Goal: Use online tool/utility: Utilize a website feature to perform a specific function

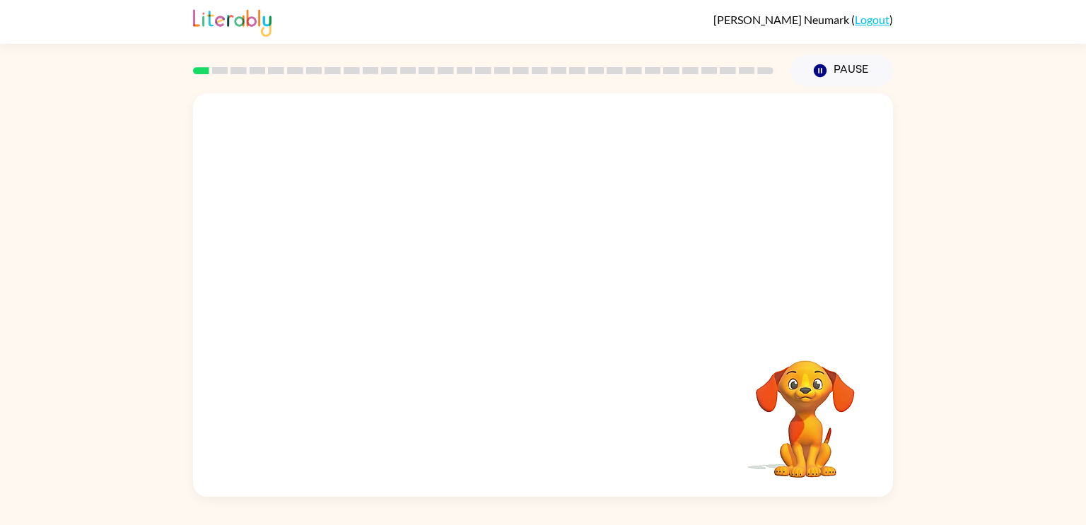
click at [389, 279] on video "Your browser must support playing .mp4 files to use Literably. Please try using…" at bounding box center [543, 212] width 700 height 238
click at [385, 272] on video "Your browser must support playing .mp4 files to use Literably. Please try using…" at bounding box center [543, 212] width 700 height 238
drag, startPoint x: 385, startPoint y: 272, endPoint x: 482, endPoint y: 122, distance: 177.9
click at [482, 122] on video "Your browser must support playing .mp4 files to use Literably. Please try using…" at bounding box center [543, 212] width 700 height 238
click at [387, 262] on video "Your browser must support playing .mp4 files to use Literably. Please try using…" at bounding box center [543, 212] width 700 height 238
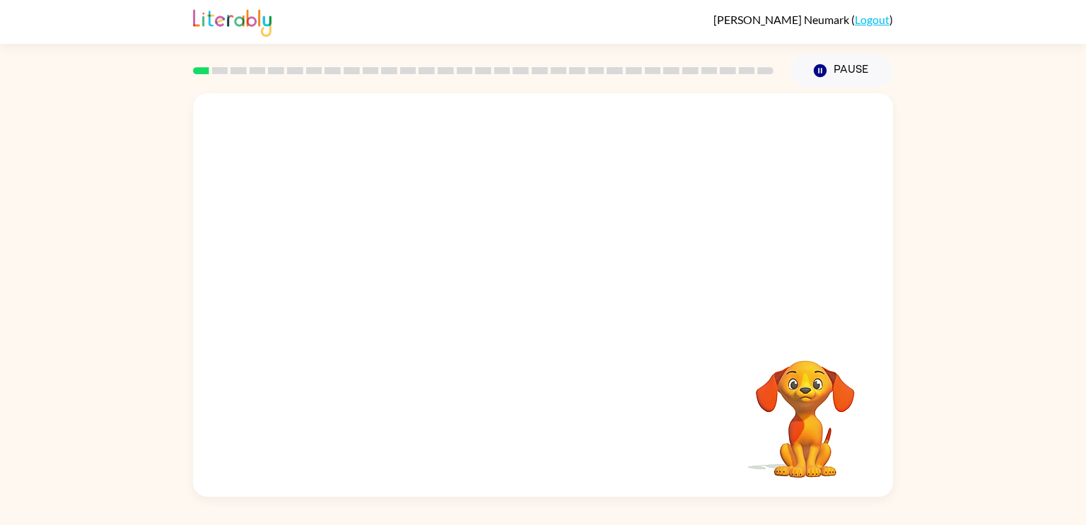
click at [387, 262] on video "Your browser must support playing .mp4 files to use Literably. Please try using…" at bounding box center [543, 212] width 700 height 238
click at [389, 262] on video "Your browser must support playing .mp4 files to use Literably. Please try using…" at bounding box center [543, 212] width 700 height 238
click at [377, 281] on video "Your browser must support playing .mp4 files to use Literably. Please try using…" at bounding box center [543, 212] width 700 height 238
click at [390, 267] on video "Your browser must support playing .mp4 files to use Literably. Please try using…" at bounding box center [543, 212] width 700 height 238
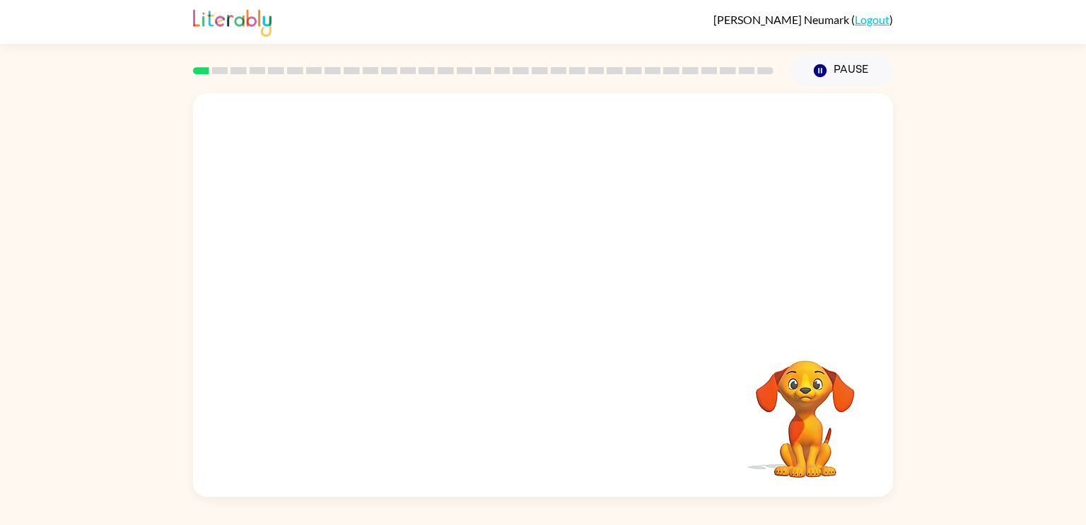
click at [390, 267] on video "Your browser must support playing .mp4 files to use Literably. Please try using…" at bounding box center [543, 212] width 700 height 238
click at [543, 294] on icon "button" at bounding box center [543, 302] width 25 height 25
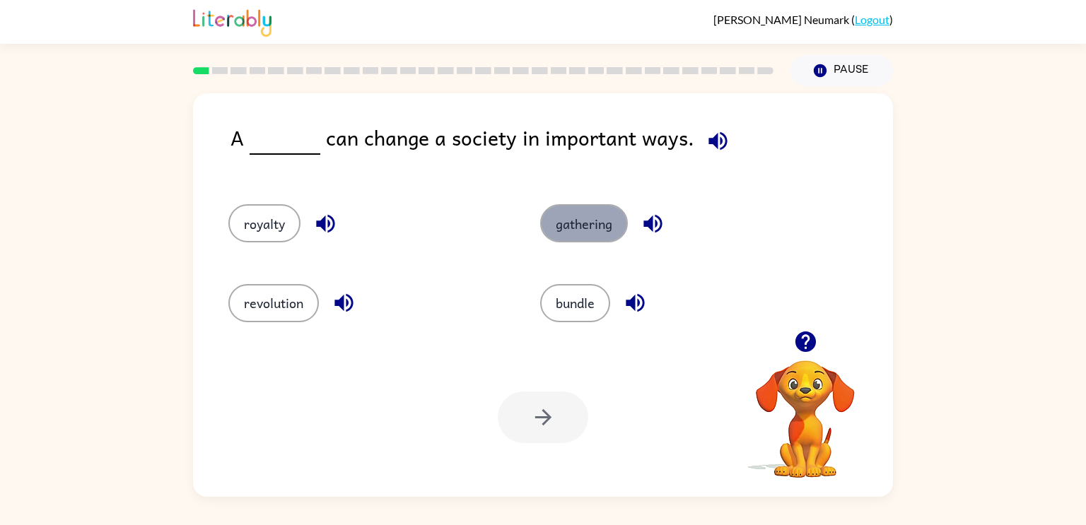
click at [595, 239] on button "gathering" at bounding box center [584, 223] width 88 height 38
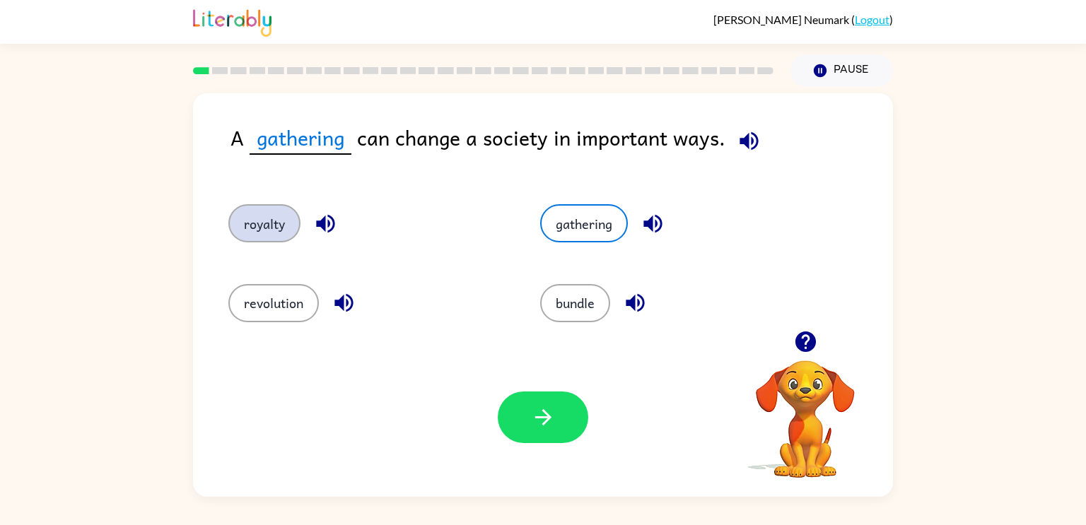
click at [262, 214] on button "royalty" at bounding box center [264, 223] width 72 height 38
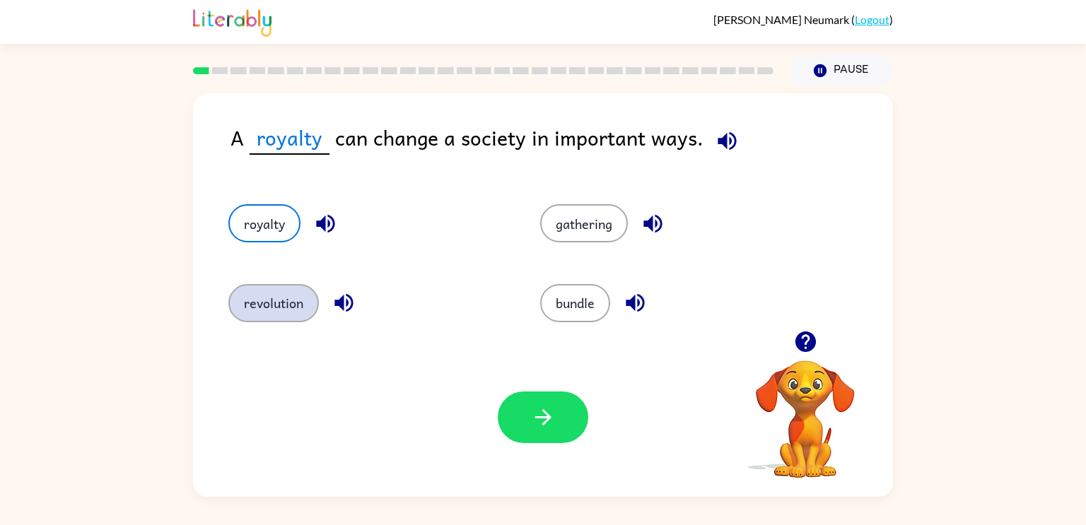
click at [295, 308] on button "revolution" at bounding box center [273, 303] width 91 height 38
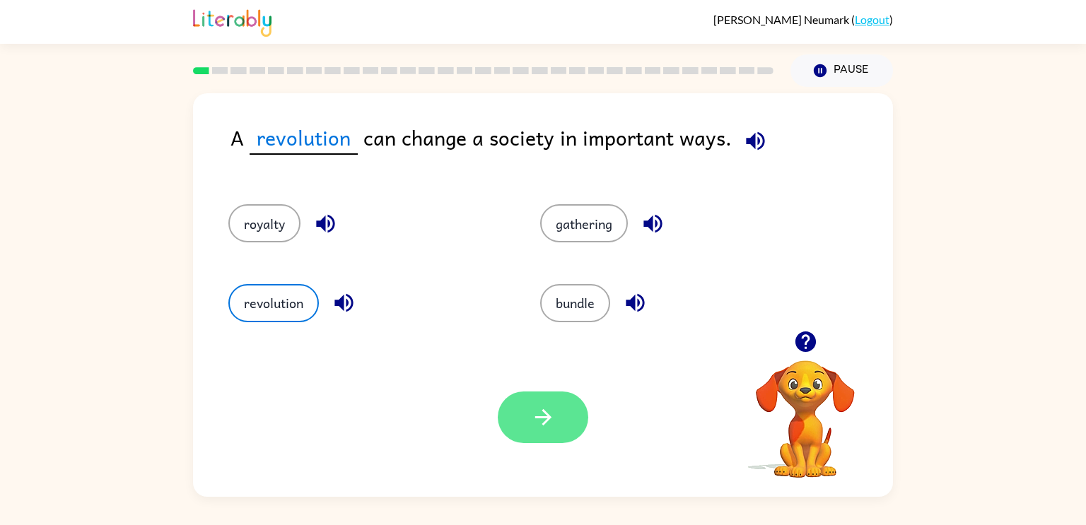
click at [542, 434] on button "button" at bounding box center [543, 418] width 91 height 52
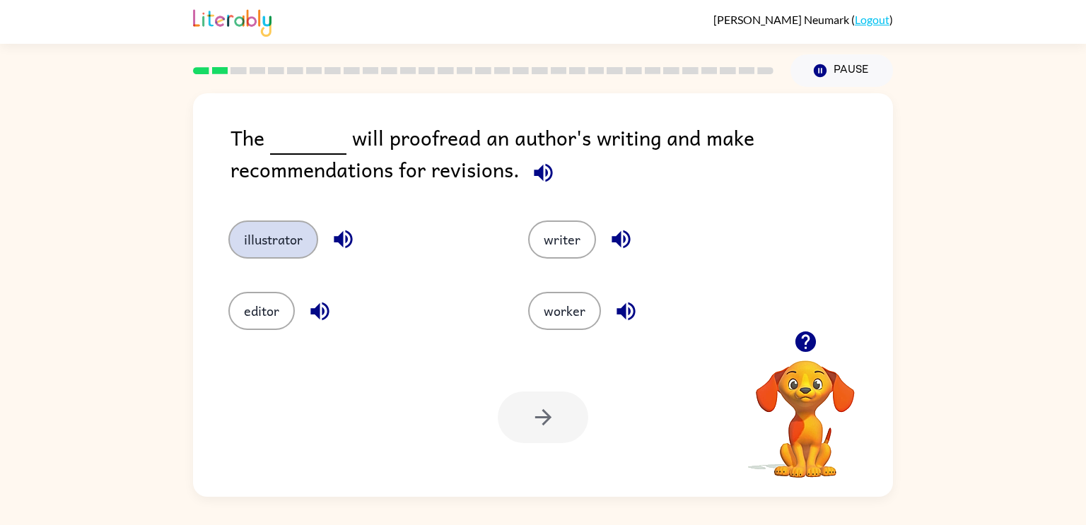
click at [284, 238] on button "illustrator" at bounding box center [273, 240] width 90 height 38
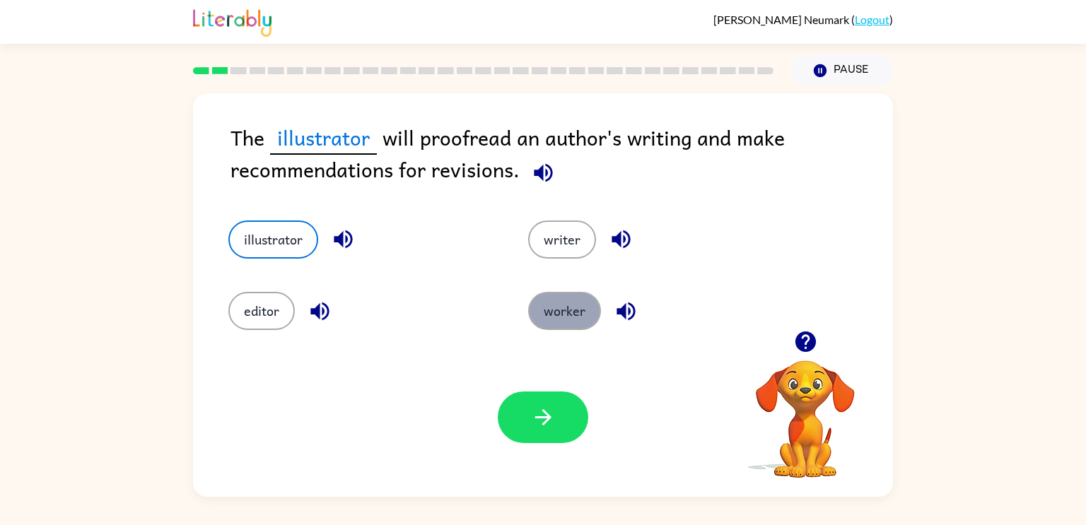
click at [561, 314] on button "worker" at bounding box center [564, 311] width 73 height 38
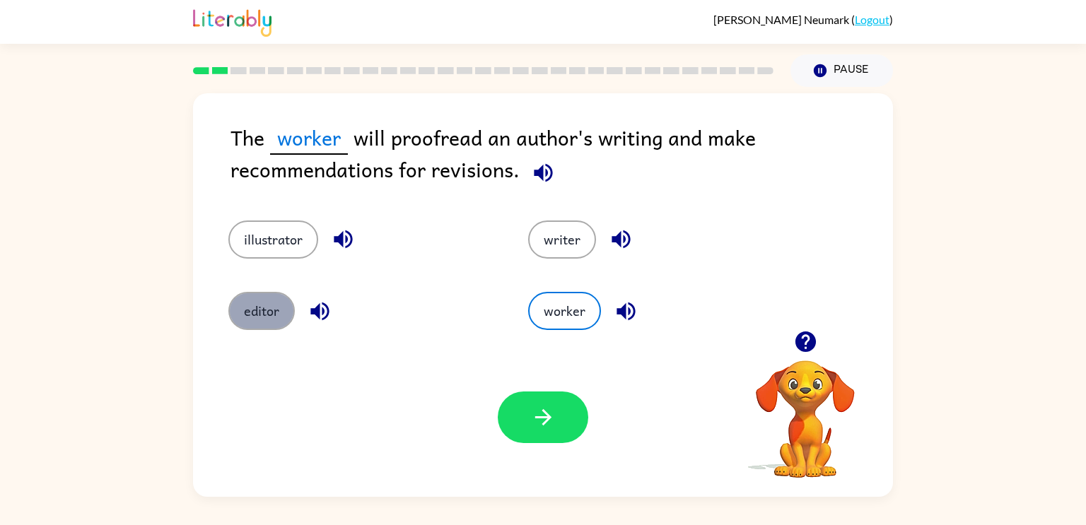
click at [238, 317] on button "editor" at bounding box center [261, 311] width 66 height 38
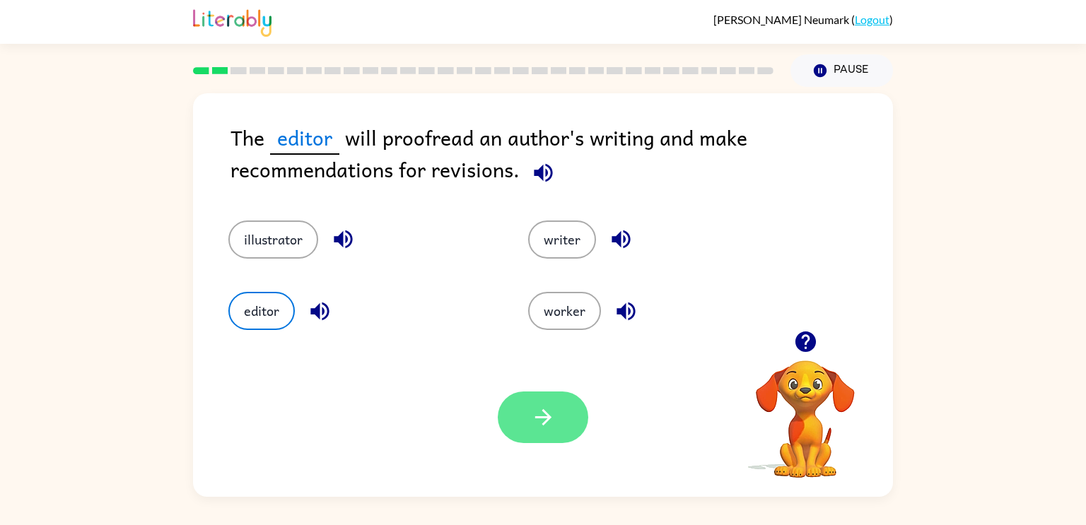
click at [539, 419] on icon "button" at bounding box center [543, 417] width 25 height 25
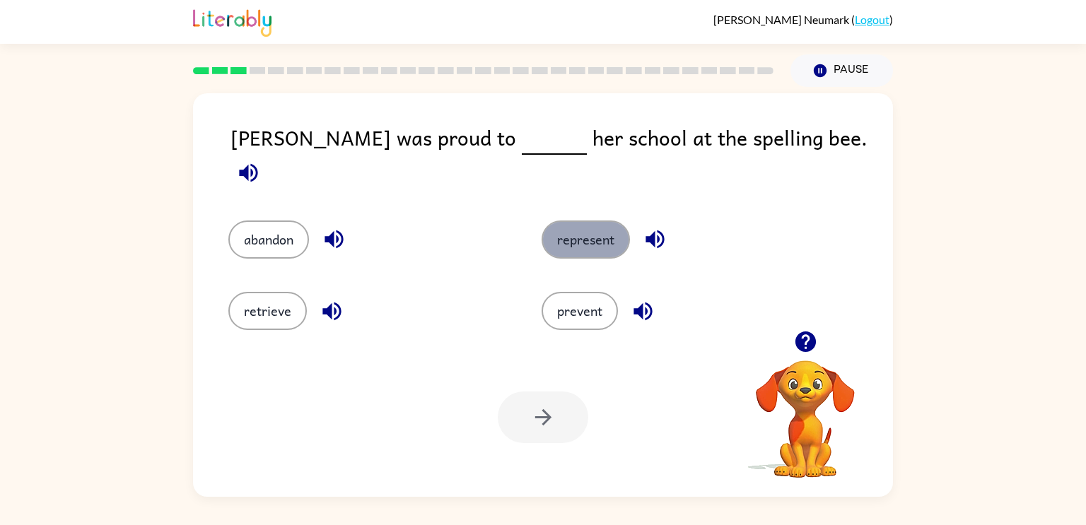
click at [605, 221] on button "represent" at bounding box center [586, 240] width 88 height 38
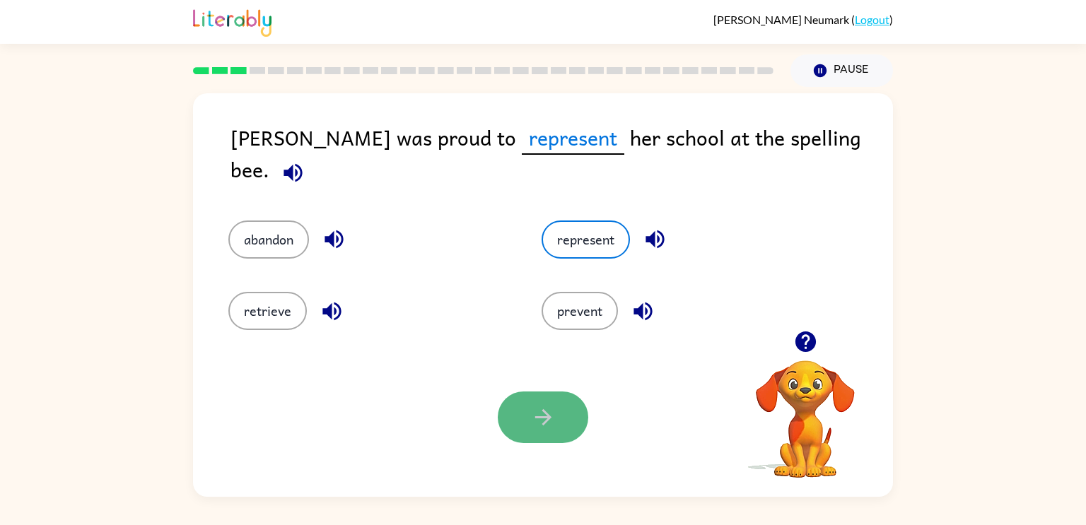
click at [564, 416] on button "button" at bounding box center [543, 418] width 91 height 52
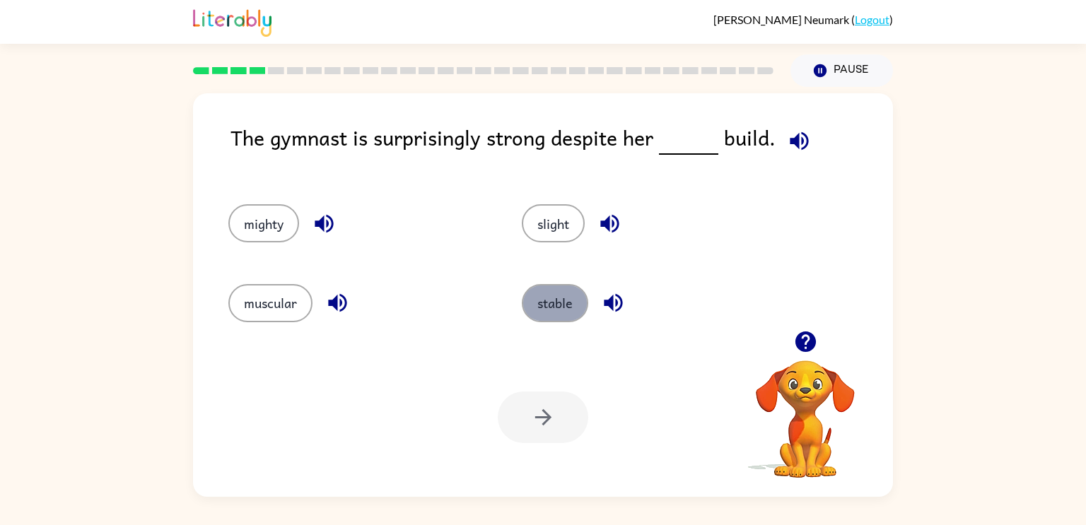
click at [565, 300] on button "stable" at bounding box center [555, 303] width 66 height 38
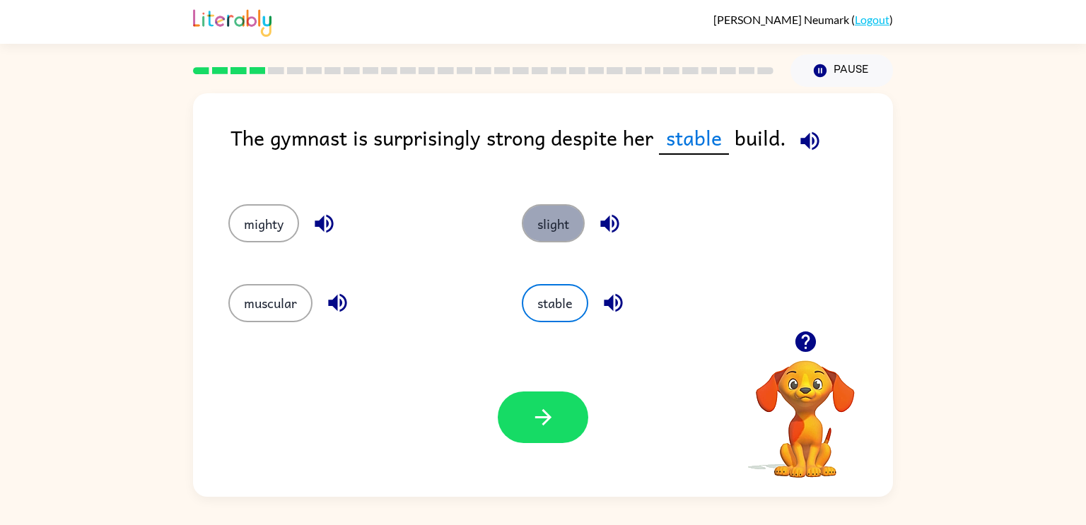
click at [555, 220] on button "slight" at bounding box center [553, 223] width 63 height 38
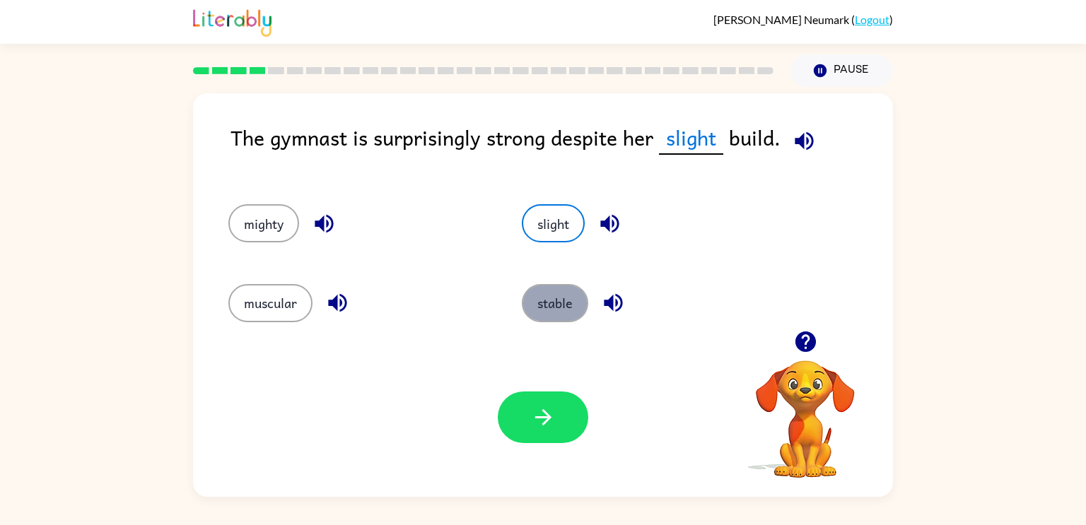
click at [574, 302] on button "stable" at bounding box center [555, 303] width 66 height 38
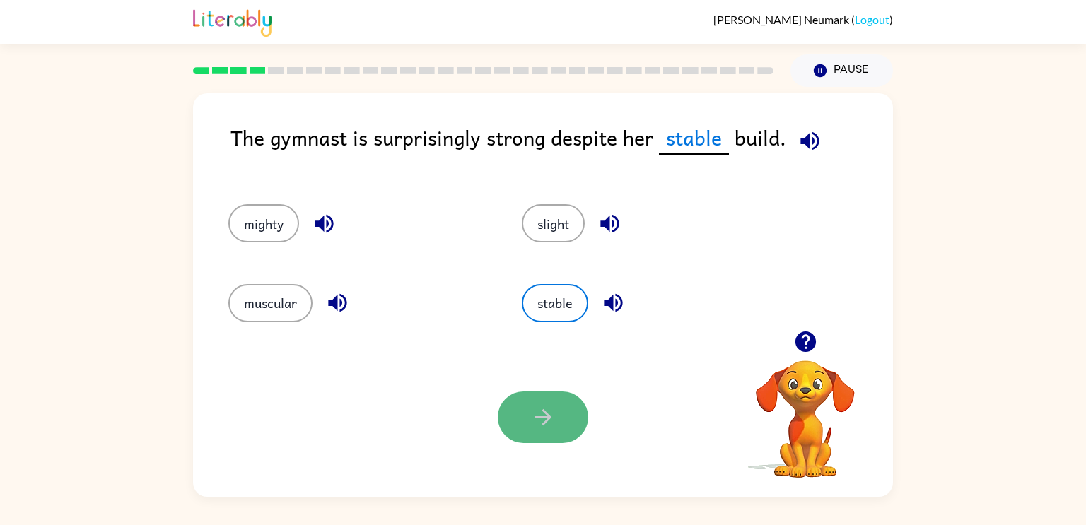
click at [544, 441] on button "button" at bounding box center [543, 418] width 91 height 52
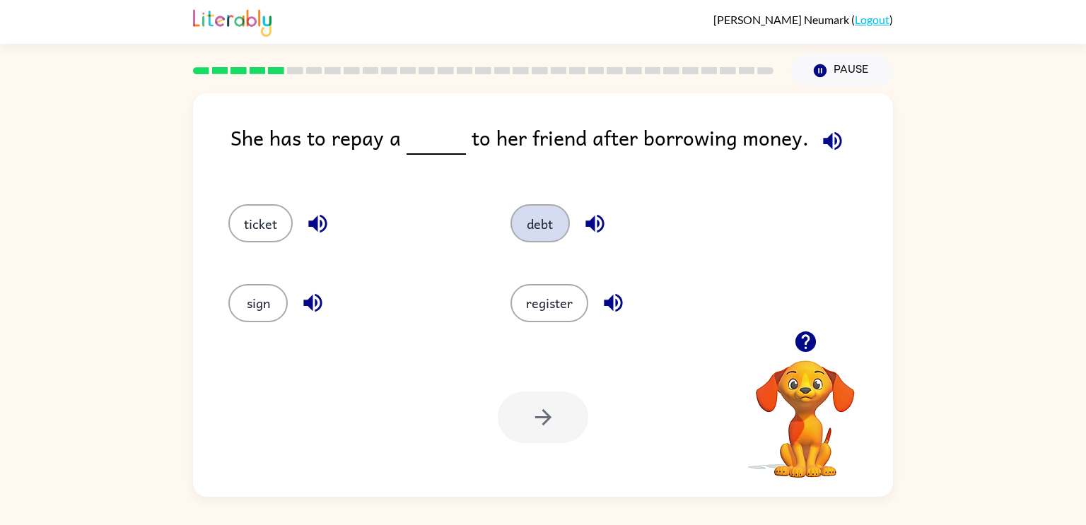
click at [549, 238] on button "debt" at bounding box center [540, 223] width 59 height 38
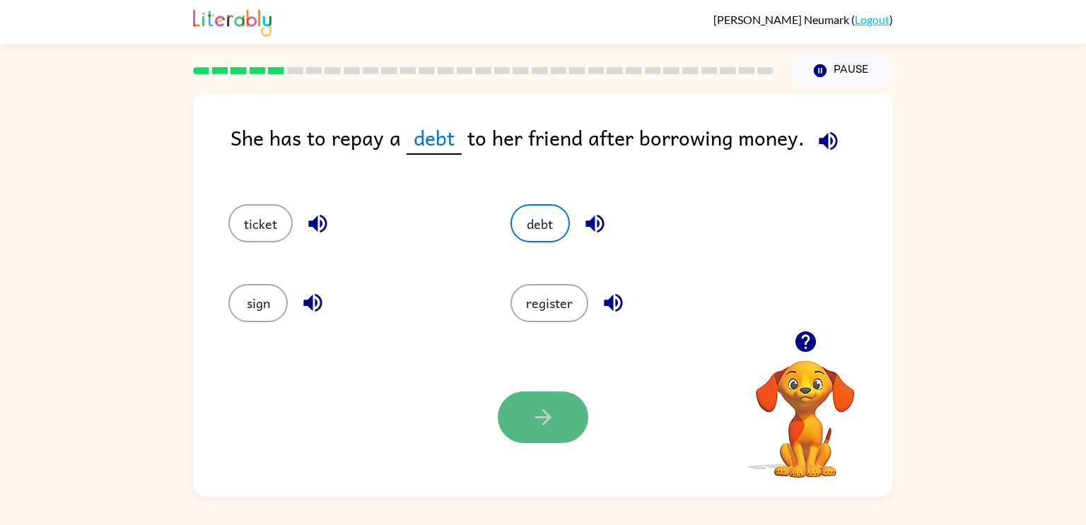
click at [550, 416] on icon "button" at bounding box center [543, 417] width 25 height 25
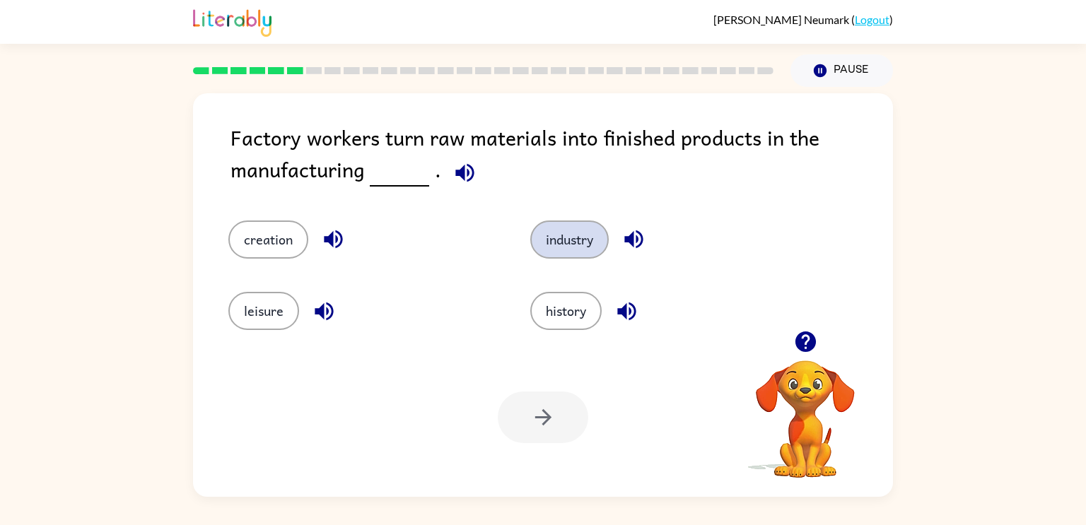
click at [586, 238] on button "industry" at bounding box center [569, 240] width 78 height 38
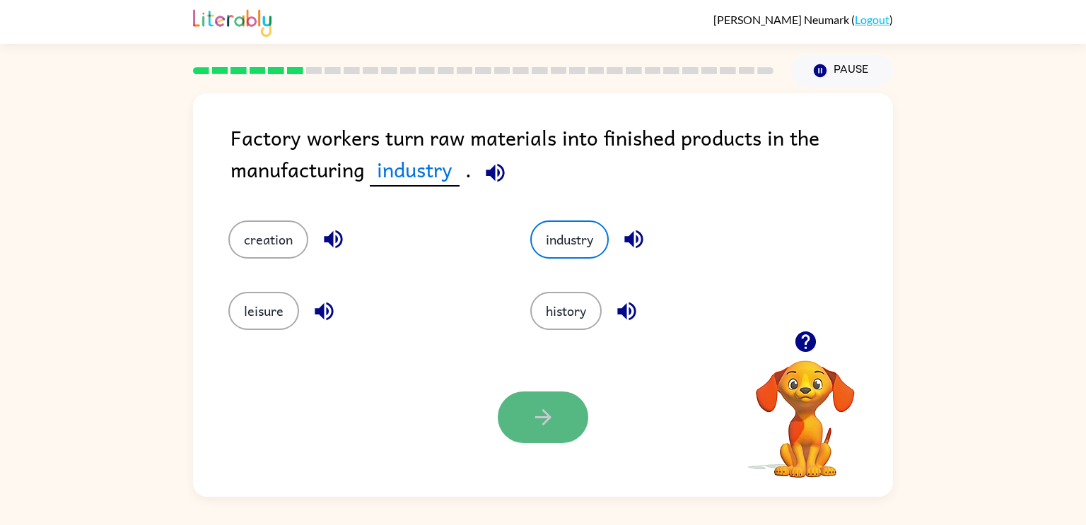
click at [545, 436] on button "button" at bounding box center [543, 418] width 91 height 52
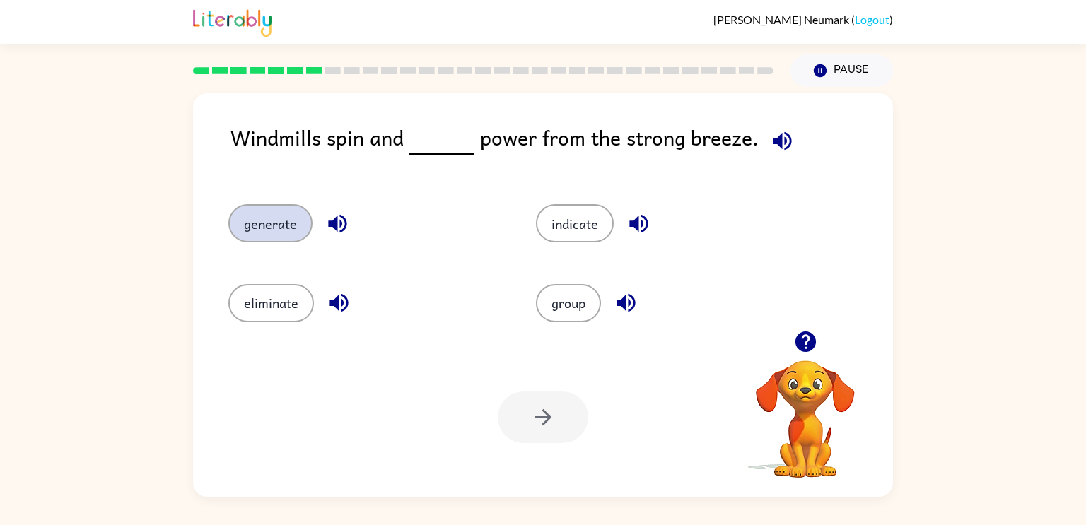
click at [267, 216] on button "generate" at bounding box center [270, 223] width 84 height 38
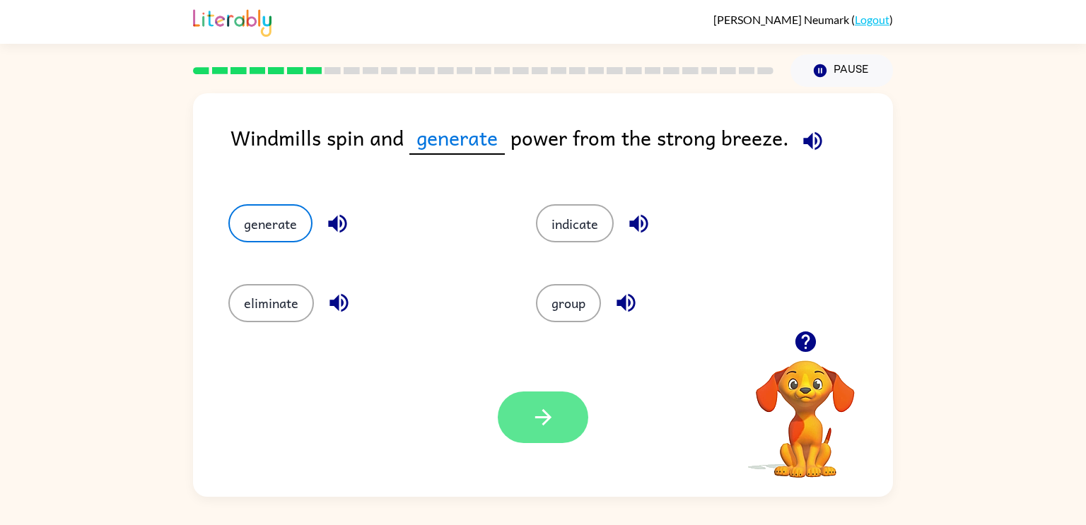
click at [559, 441] on button "button" at bounding box center [543, 418] width 91 height 52
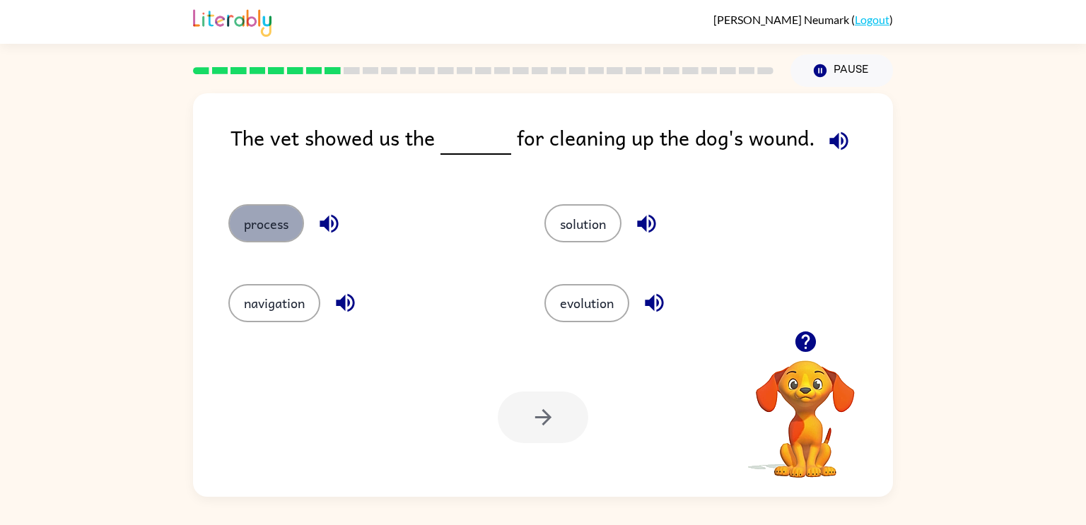
click at [269, 233] on button "process" at bounding box center [266, 223] width 76 height 38
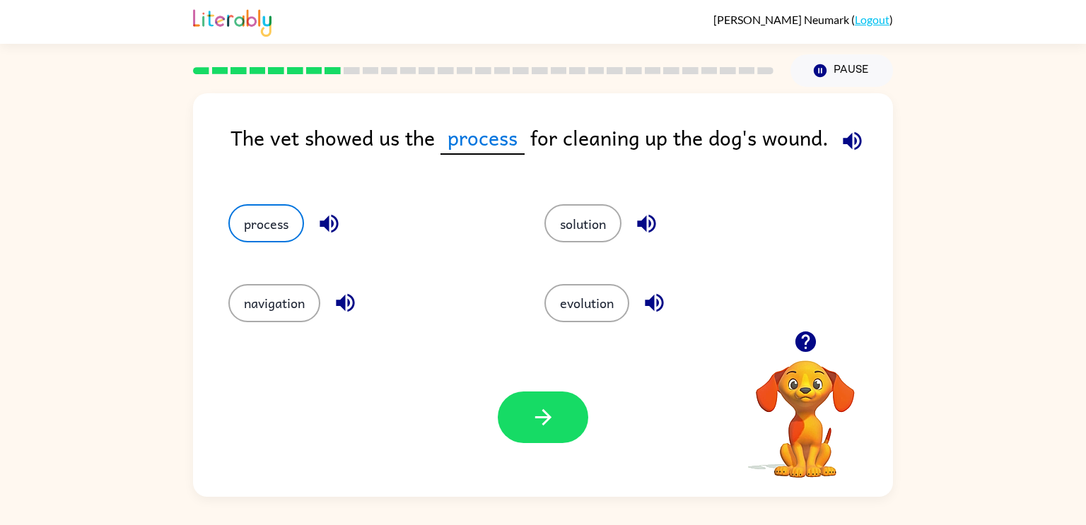
click at [556, 443] on div "Your browser must support playing .mp4 files to use Literably. Please try using…" at bounding box center [543, 417] width 700 height 159
click at [555, 410] on button "button" at bounding box center [543, 418] width 91 height 52
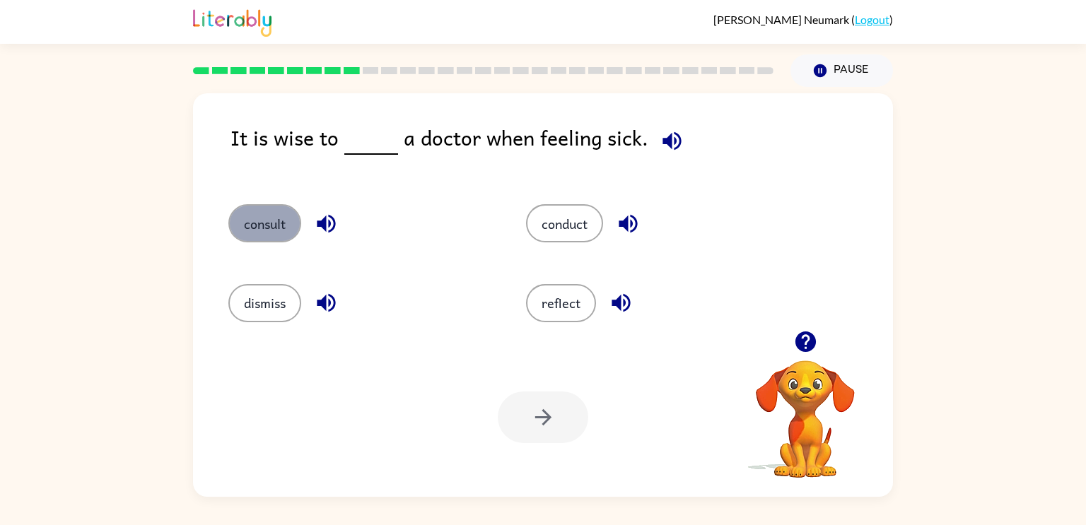
click at [257, 221] on button "consult" at bounding box center [264, 223] width 73 height 38
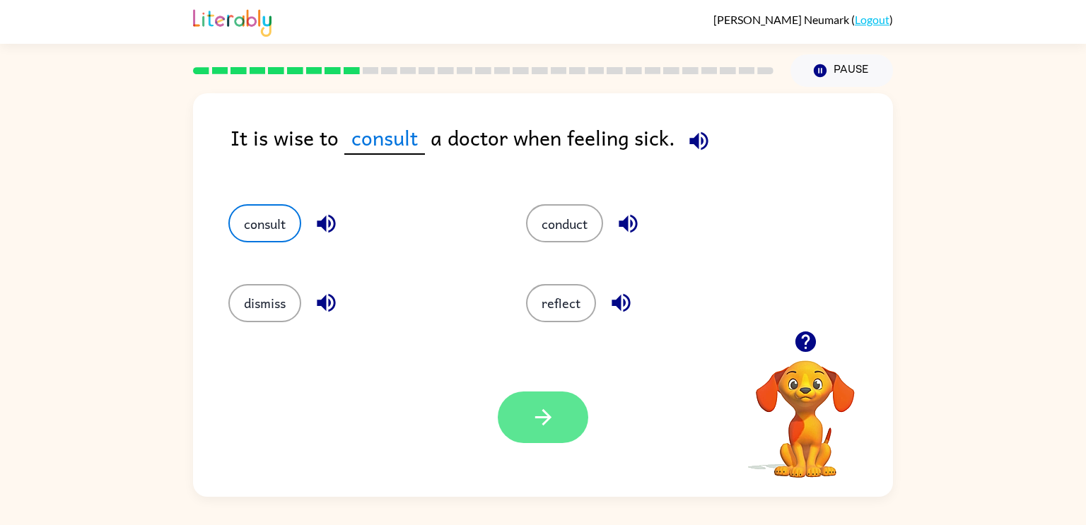
click at [565, 421] on button "button" at bounding box center [543, 418] width 91 height 52
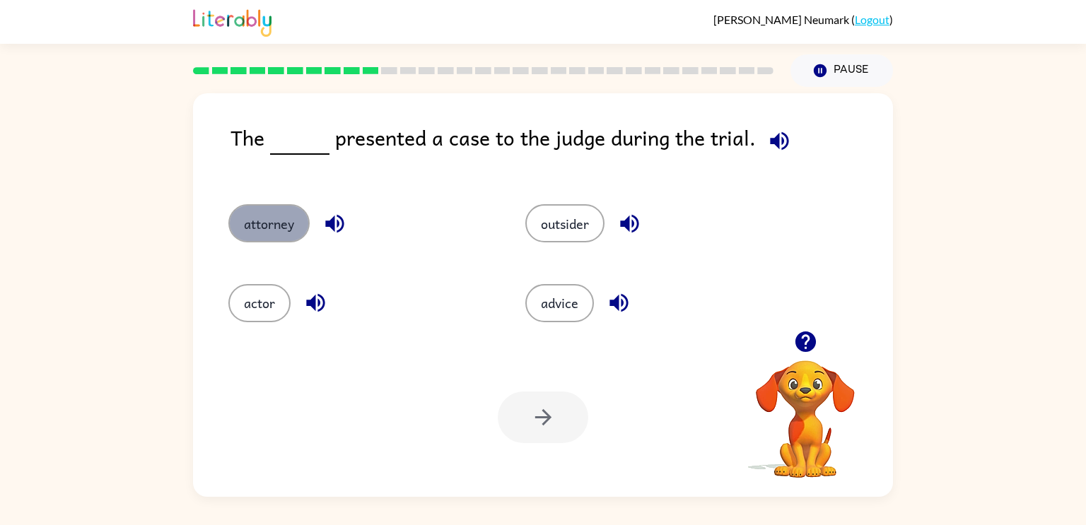
click at [286, 230] on button "attorney" at bounding box center [268, 223] width 81 height 38
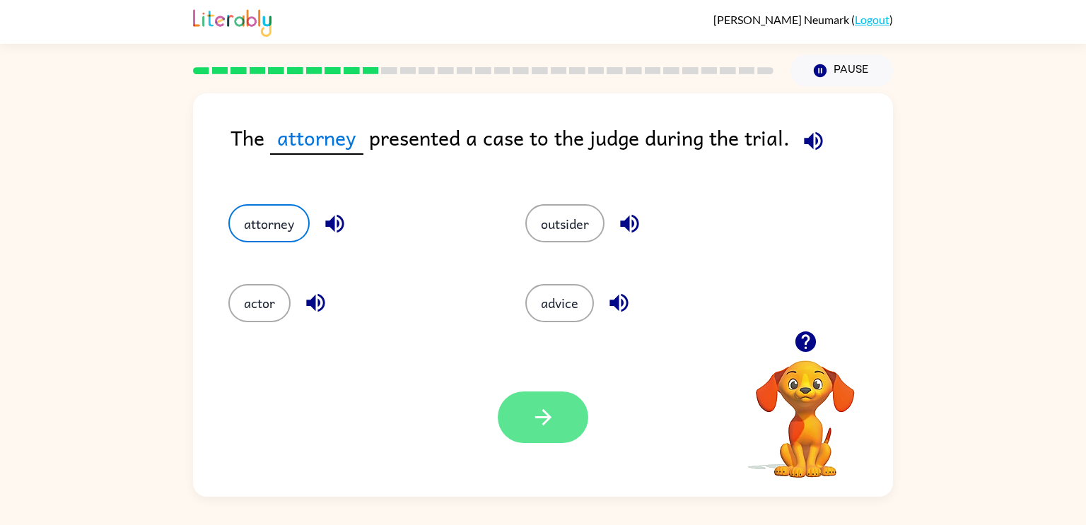
click at [546, 403] on button "button" at bounding box center [543, 418] width 91 height 52
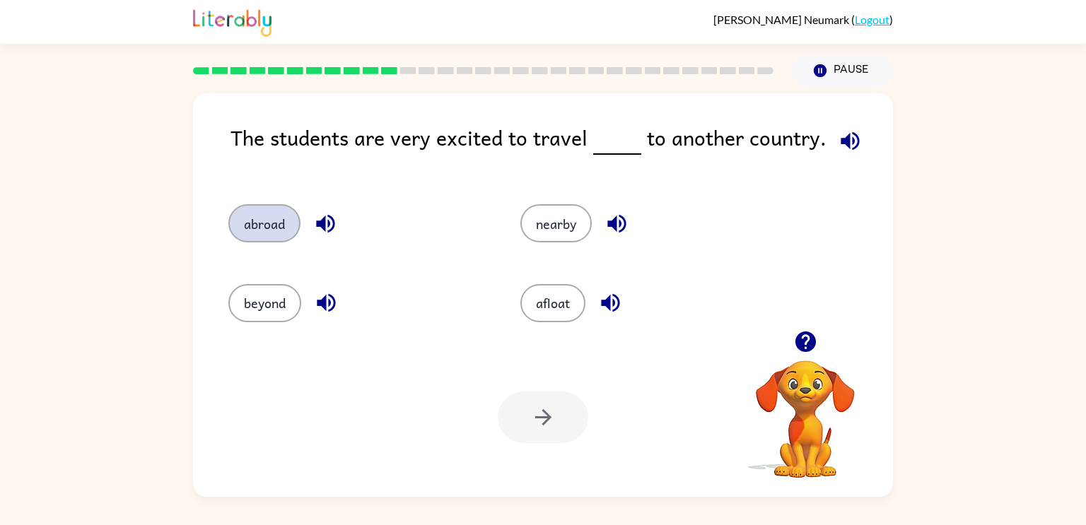
click at [277, 235] on button "abroad" at bounding box center [264, 223] width 72 height 38
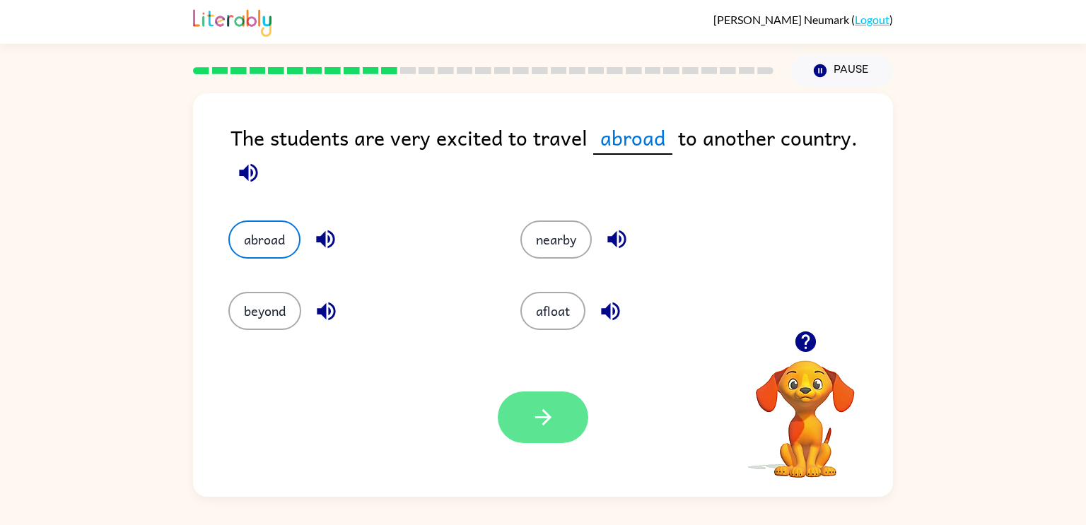
click at [547, 428] on icon "button" at bounding box center [543, 417] width 25 height 25
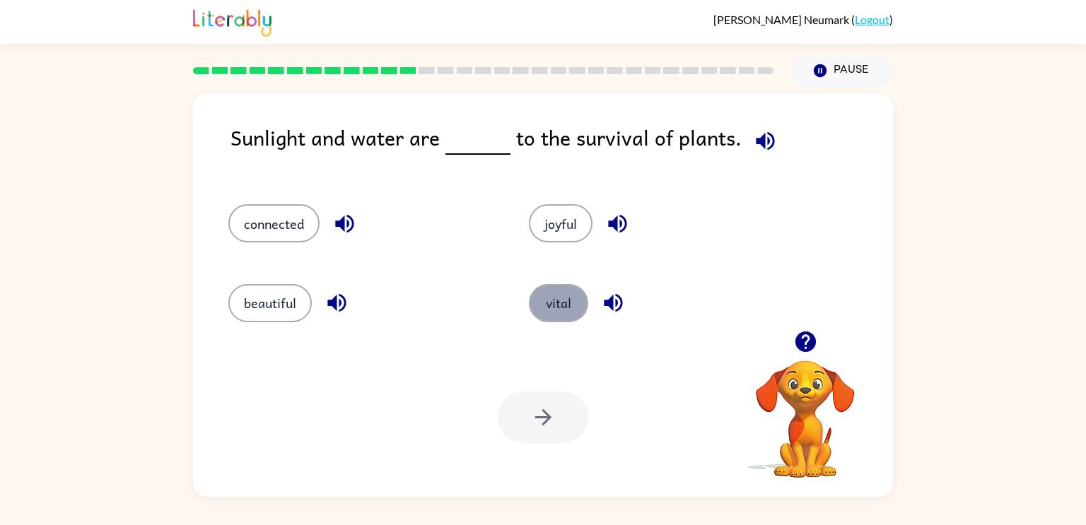
click at [554, 312] on button "vital" at bounding box center [558, 303] width 59 height 38
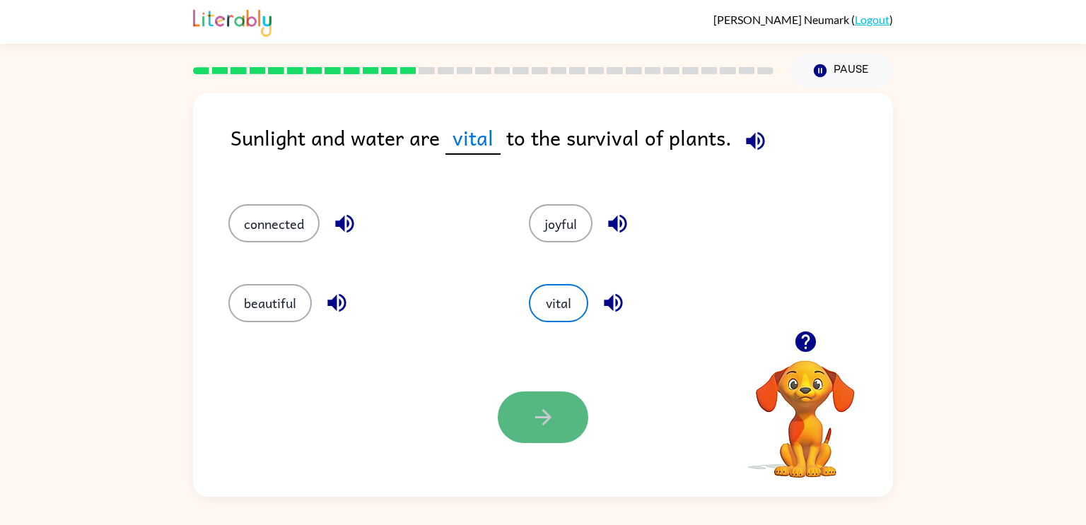
click at [548, 407] on icon "button" at bounding box center [543, 417] width 25 height 25
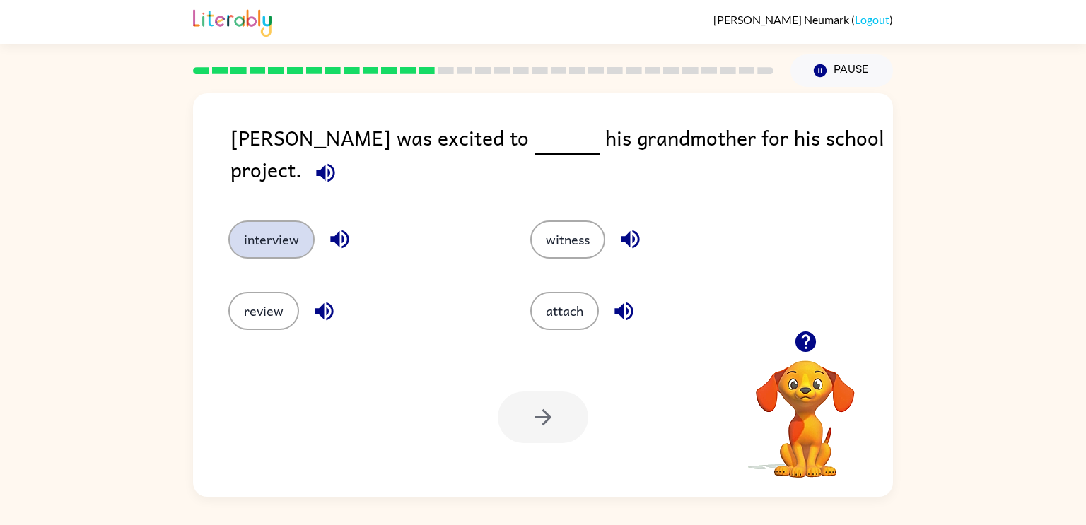
click at [275, 221] on button "interview" at bounding box center [271, 240] width 86 height 38
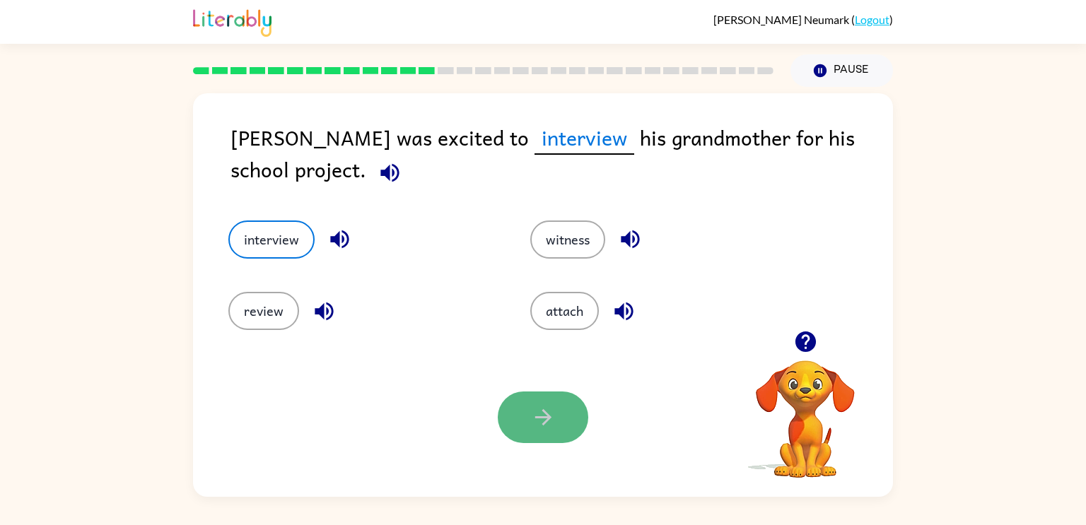
click at [564, 425] on button "button" at bounding box center [543, 418] width 91 height 52
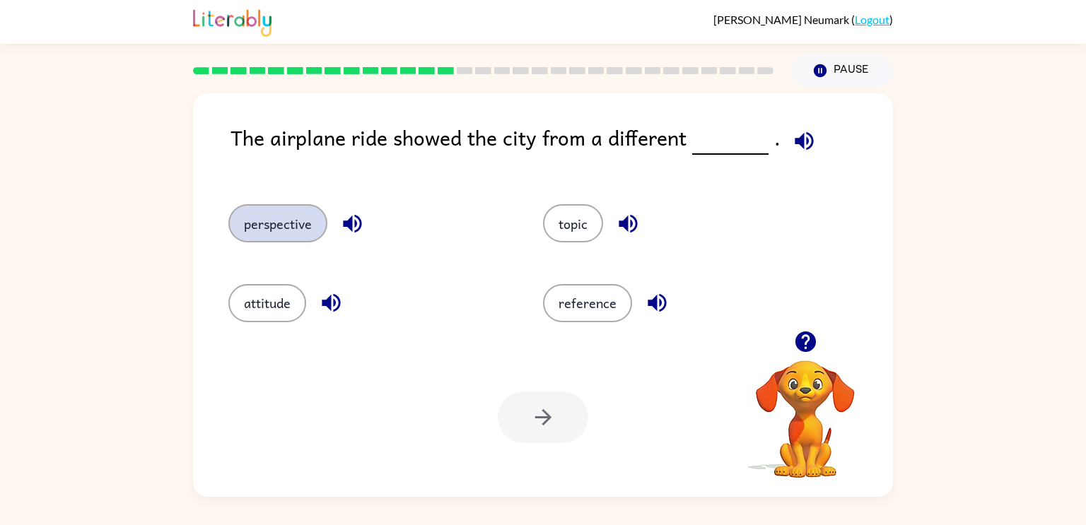
click at [260, 218] on button "perspective" at bounding box center [277, 223] width 99 height 38
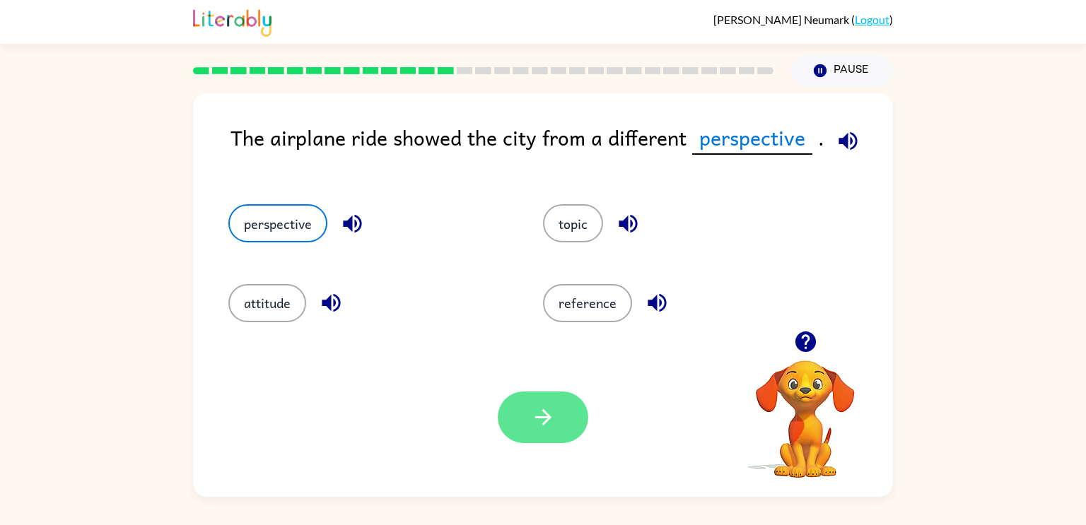
click at [552, 424] on icon "button" at bounding box center [543, 417] width 25 height 25
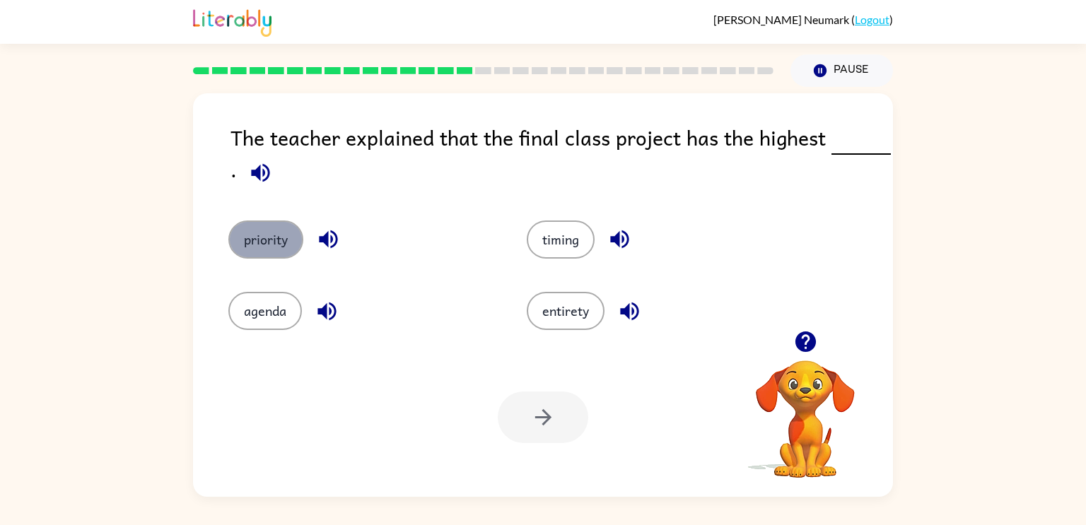
click at [282, 240] on button "priority" at bounding box center [265, 240] width 75 height 38
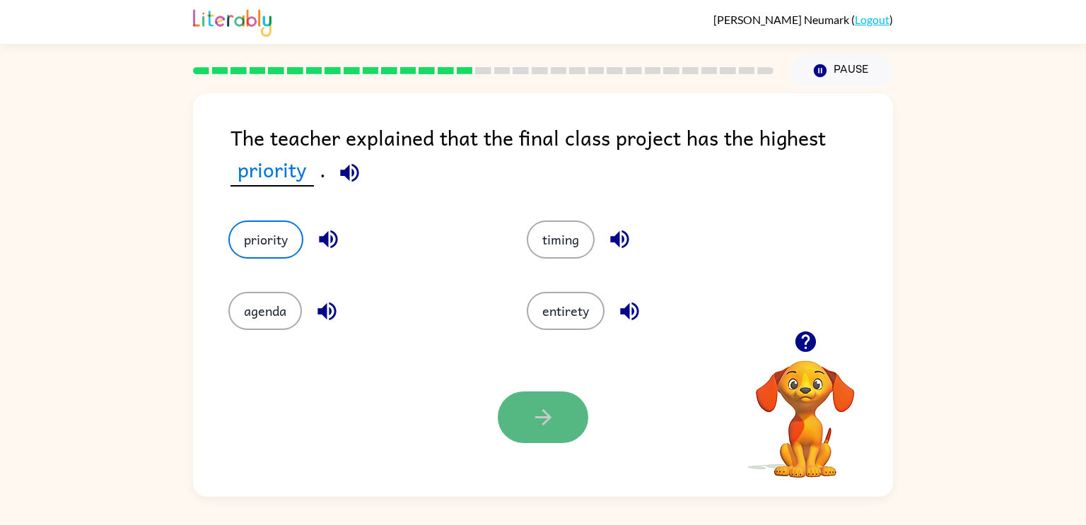
click at [576, 414] on button "button" at bounding box center [543, 418] width 91 height 52
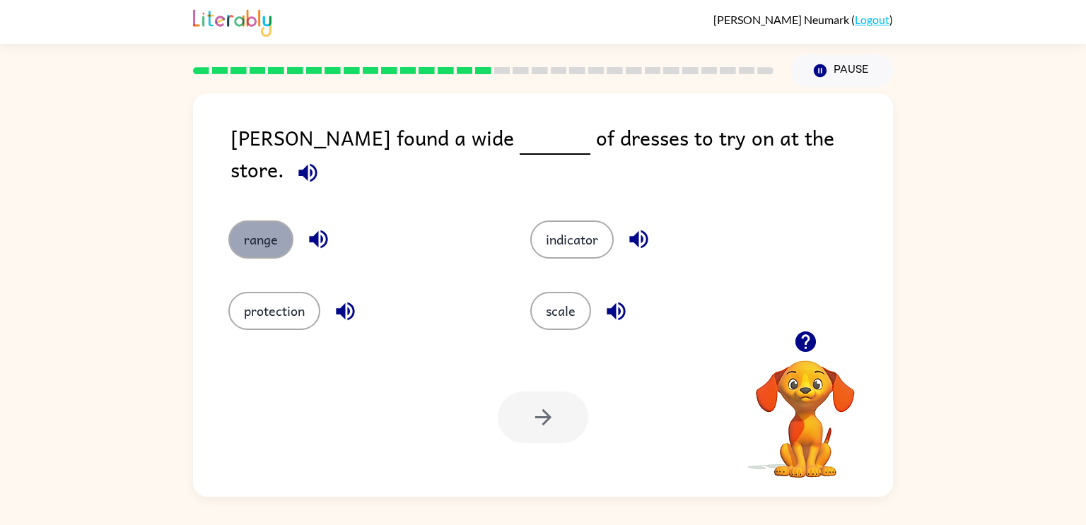
click at [266, 228] on button "range" at bounding box center [260, 240] width 65 height 38
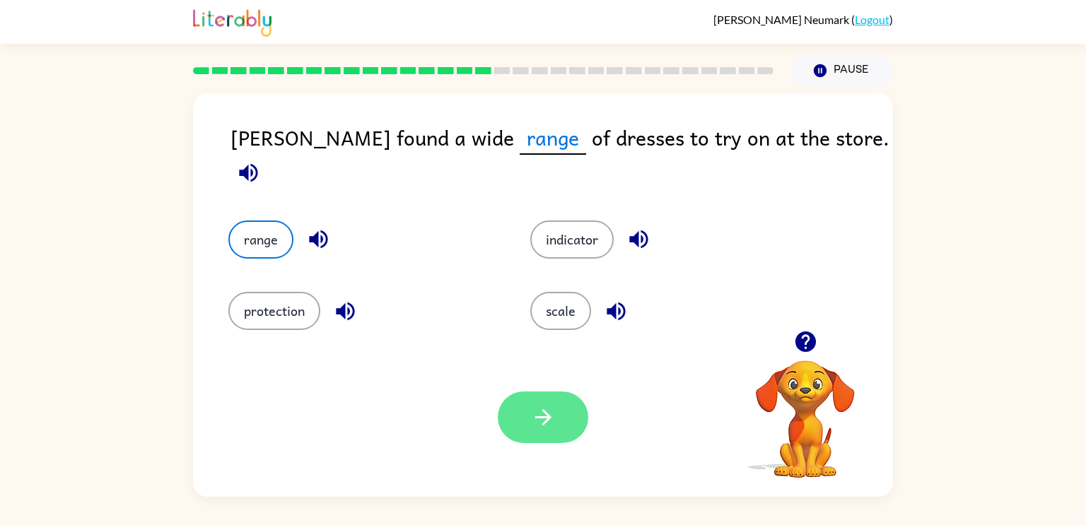
click at [522, 424] on button "button" at bounding box center [543, 418] width 91 height 52
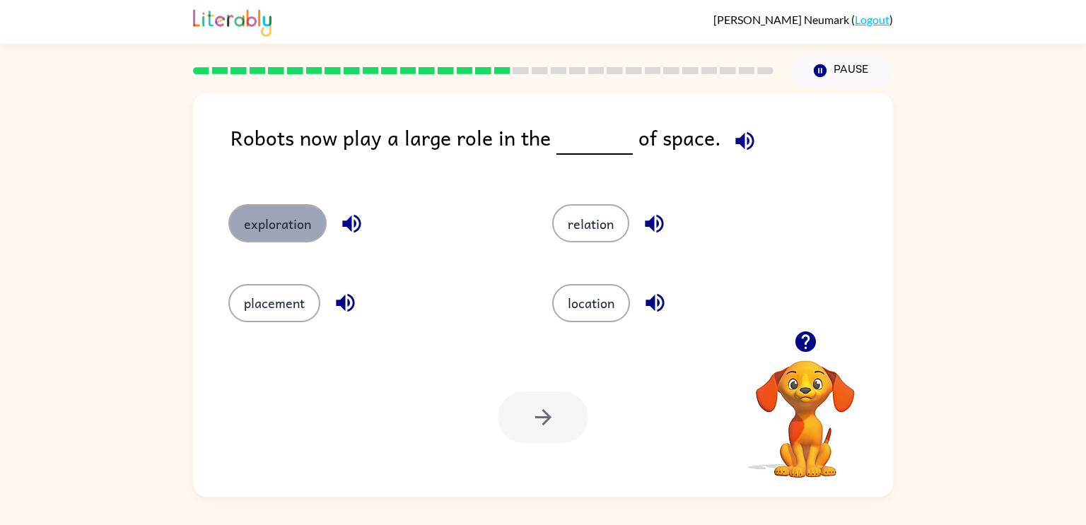
click at [273, 217] on button "exploration" at bounding box center [277, 223] width 98 height 38
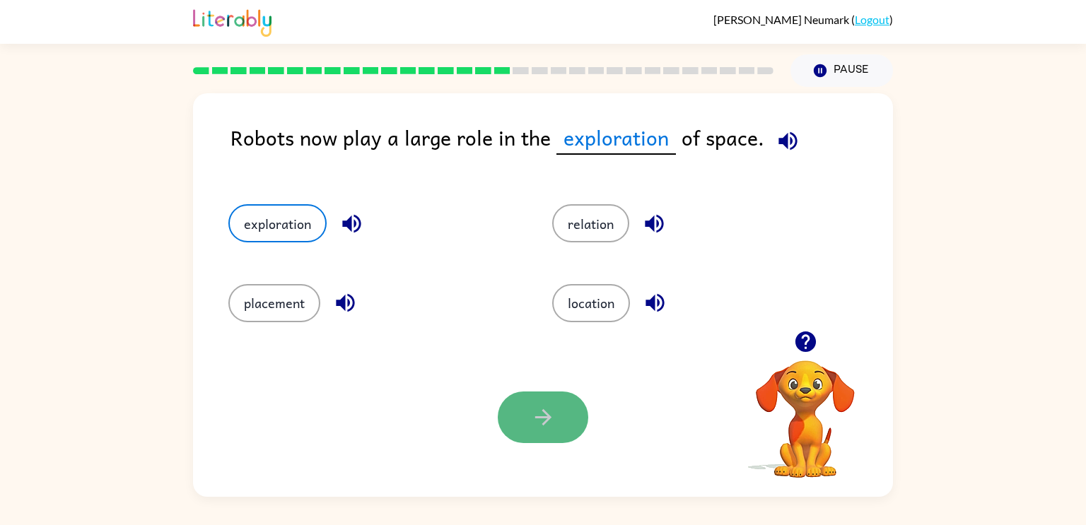
click at [515, 431] on button "button" at bounding box center [543, 418] width 91 height 52
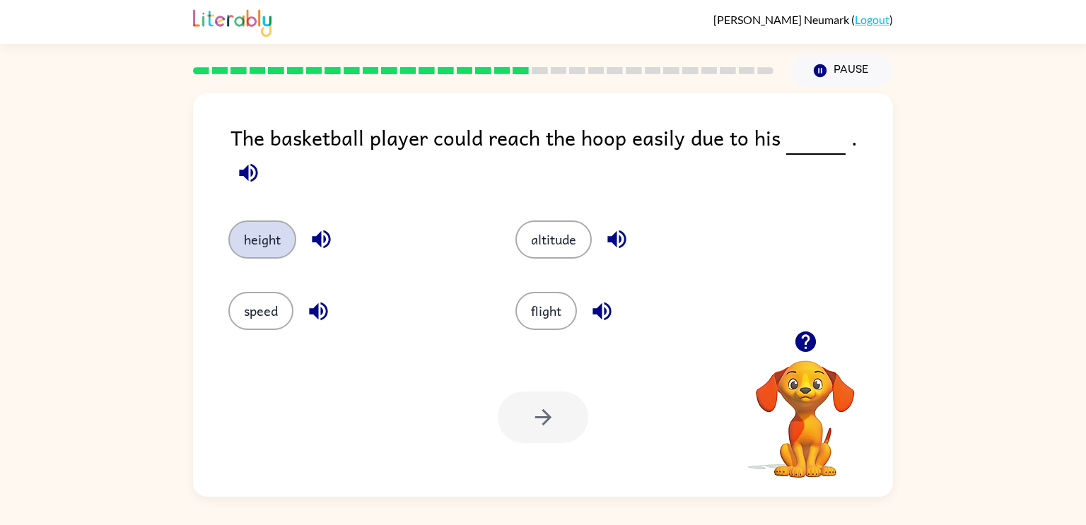
click at [253, 221] on button "height" at bounding box center [262, 240] width 68 height 38
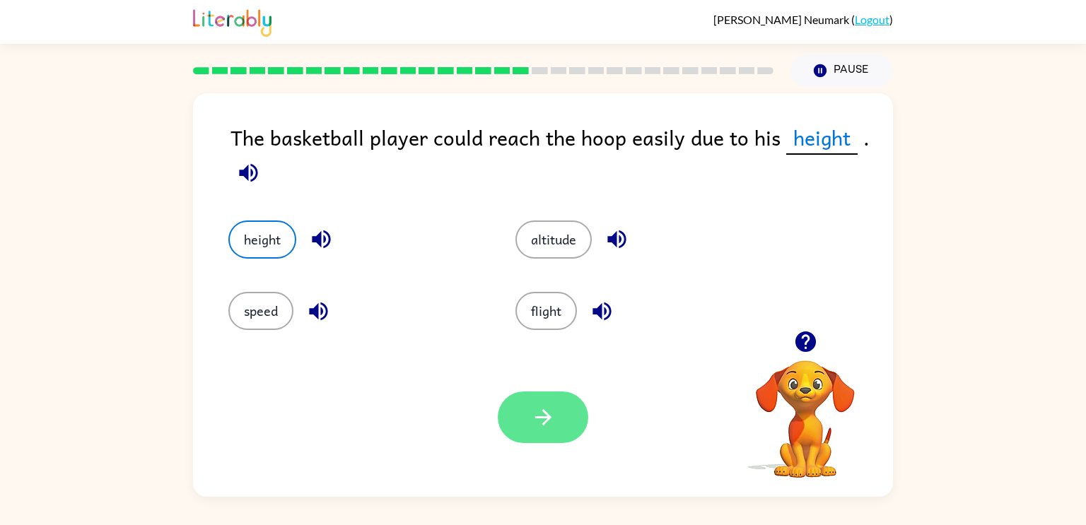
click at [550, 421] on icon "button" at bounding box center [543, 417] width 25 height 25
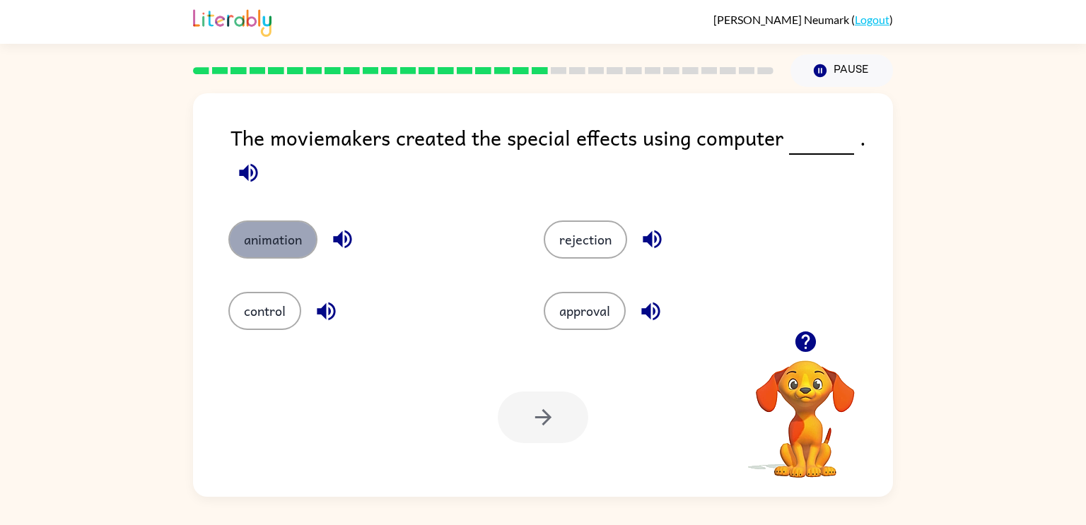
click at [272, 245] on button "animation" at bounding box center [272, 240] width 89 height 38
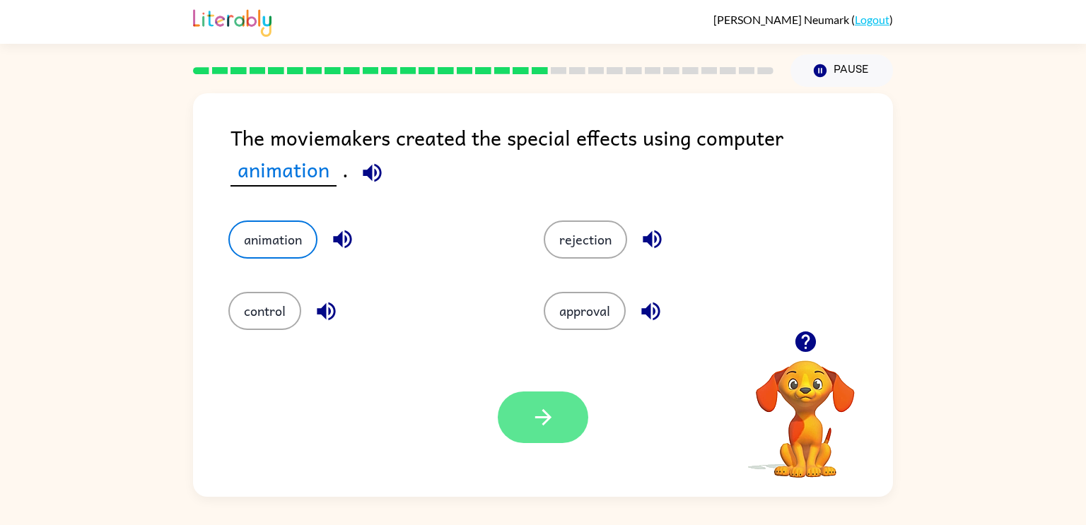
click at [561, 438] on button "button" at bounding box center [543, 418] width 91 height 52
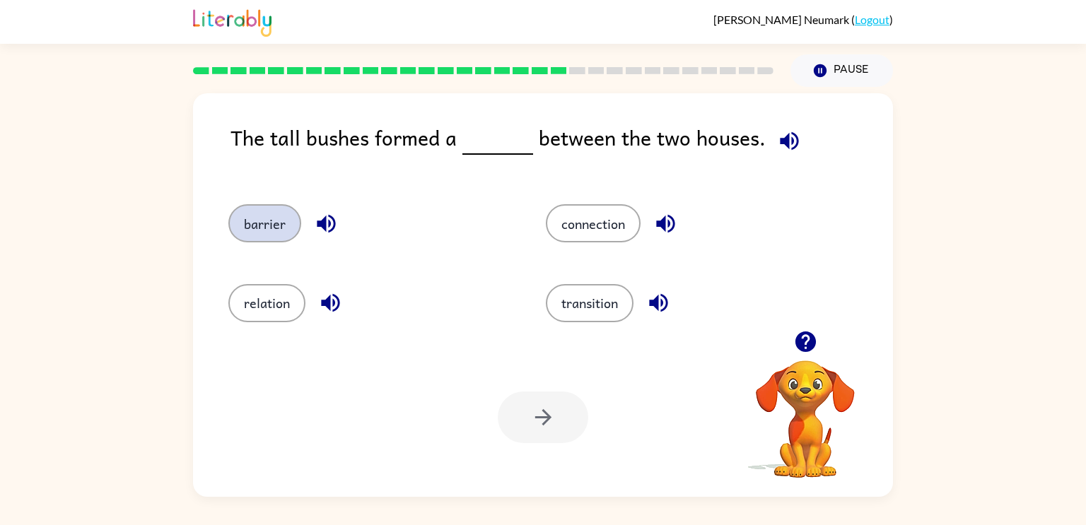
click at [273, 231] on button "barrier" at bounding box center [264, 223] width 73 height 38
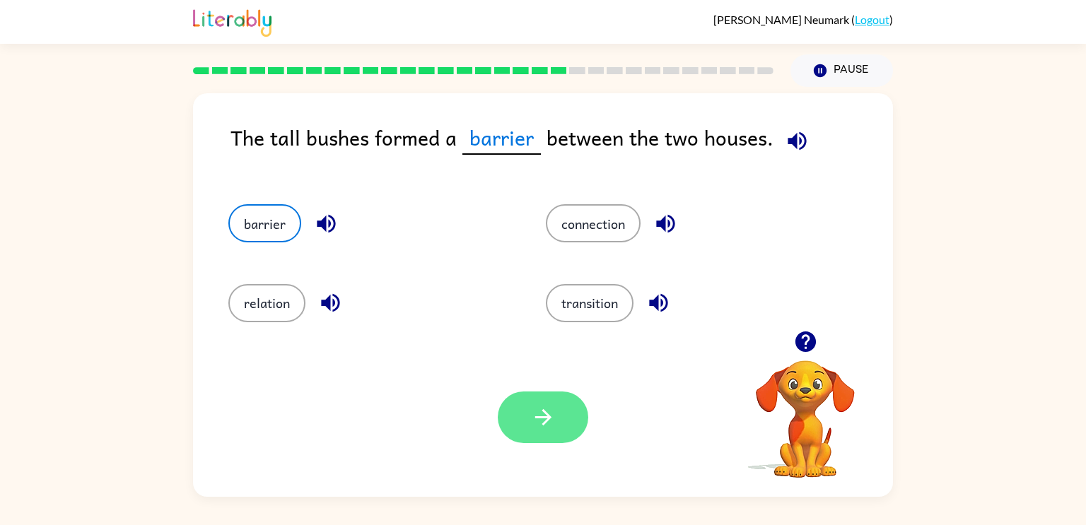
click at [558, 422] on button "button" at bounding box center [543, 418] width 91 height 52
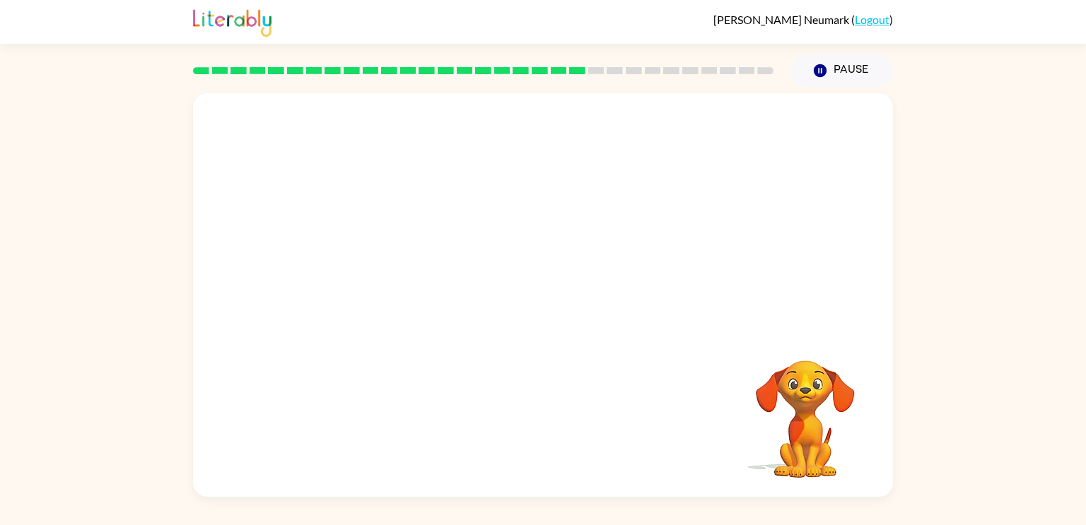
click at [417, 279] on video "Your browser must support playing .mp4 files to use Literably. Please try using…" at bounding box center [543, 212] width 700 height 238
click at [419, 288] on video "Your browser must support playing .mp4 files to use Literably. Please try using…" at bounding box center [543, 212] width 700 height 238
click at [420, 284] on video "Your browser must support playing .mp4 files to use Literably. Please try using…" at bounding box center [543, 212] width 700 height 238
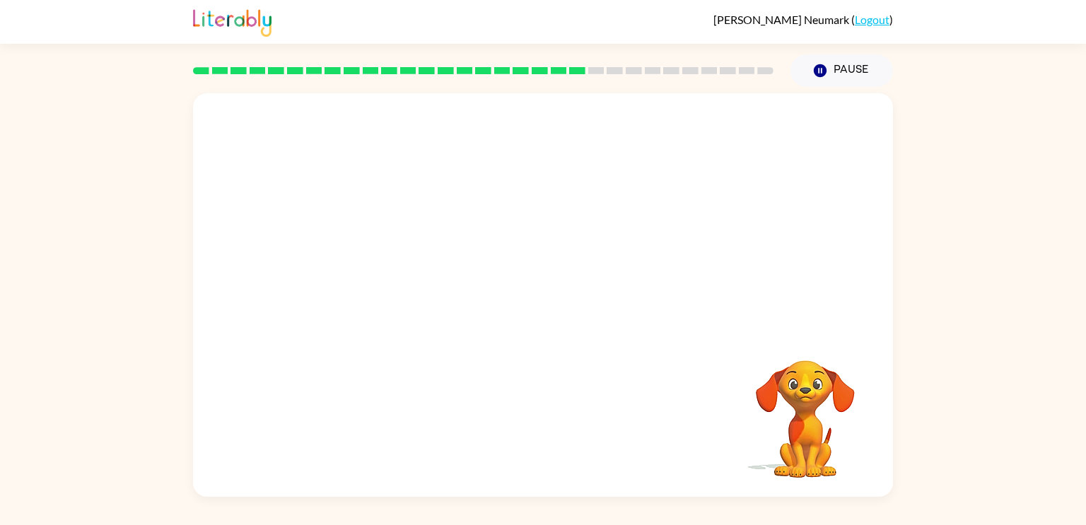
click at [420, 283] on video "Your browser must support playing .mp4 files to use Literably. Please try using…" at bounding box center [543, 212] width 700 height 238
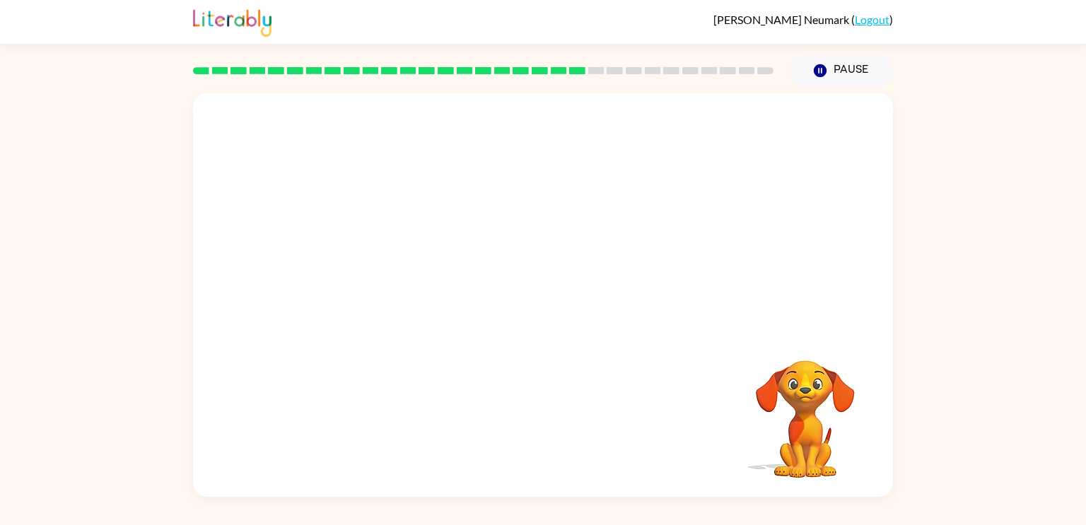
click at [420, 283] on video "Your browser must support playing .mp4 files to use Literably. Please try using…" at bounding box center [543, 212] width 700 height 238
click at [556, 318] on button "button" at bounding box center [543, 302] width 91 height 52
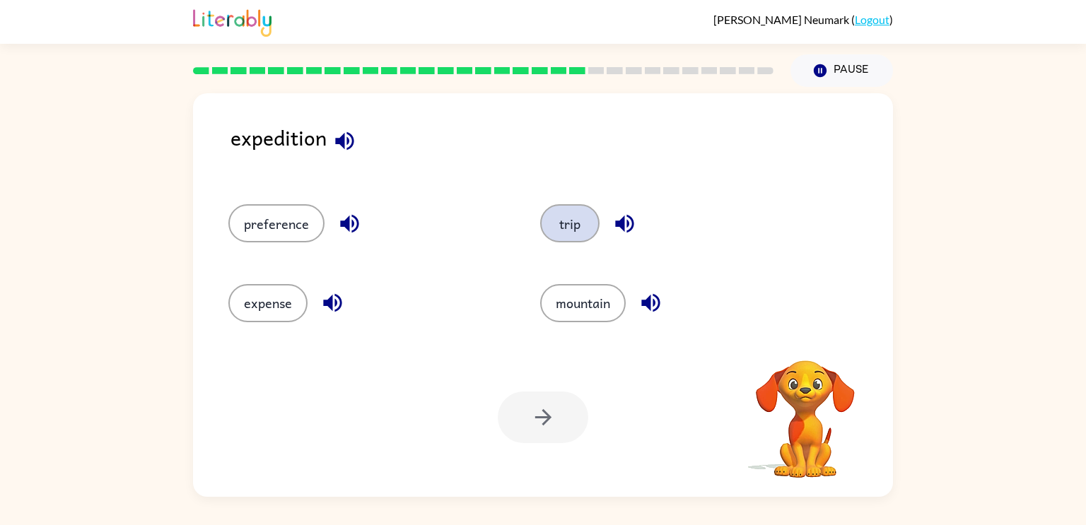
click at [583, 226] on button "trip" at bounding box center [569, 223] width 59 height 38
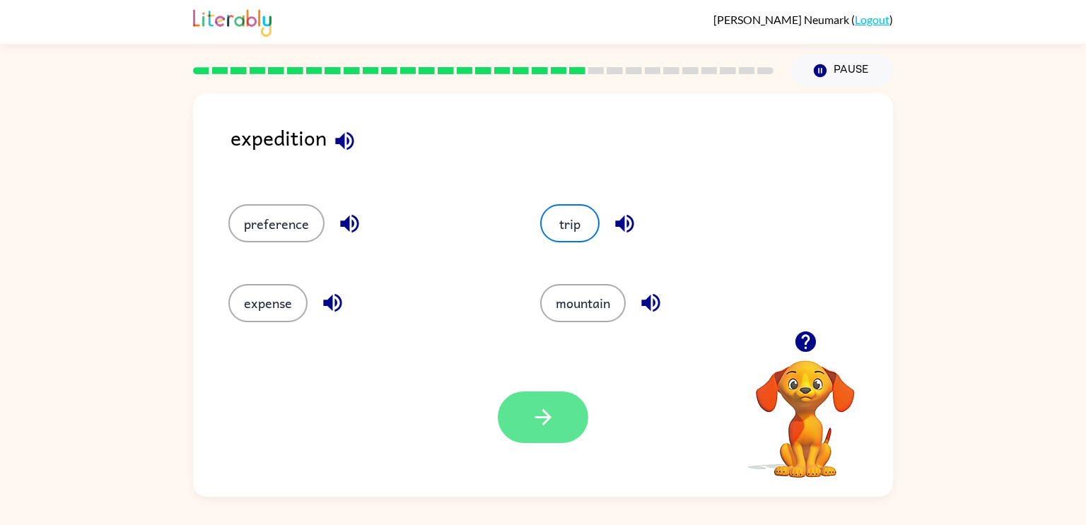
click at [550, 394] on button "button" at bounding box center [543, 418] width 91 height 52
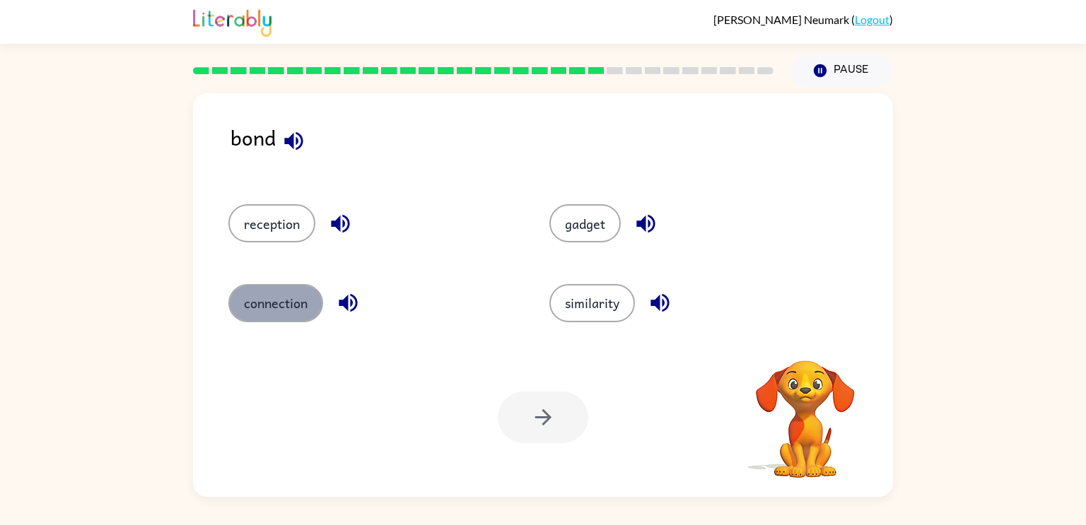
click at [253, 308] on button "connection" at bounding box center [275, 303] width 95 height 38
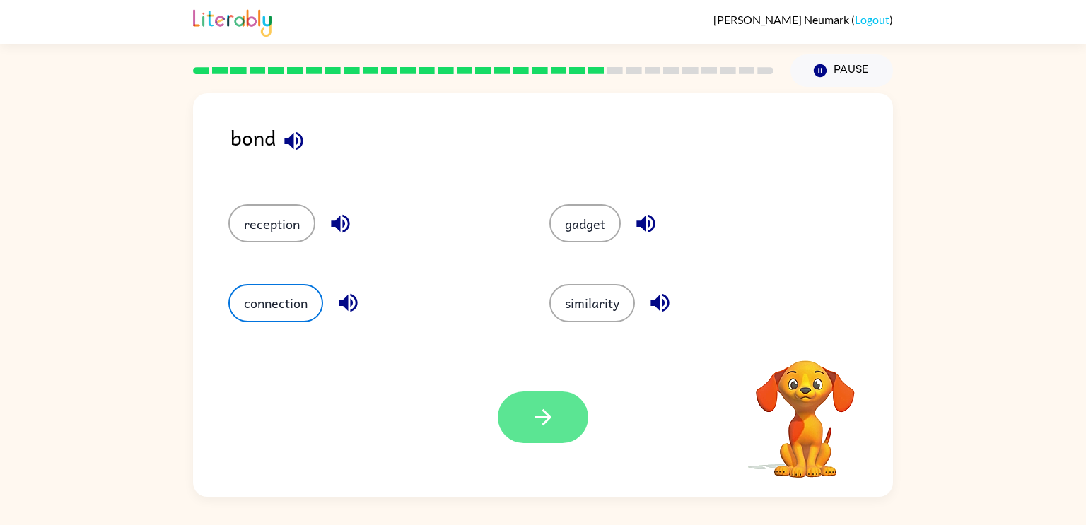
click at [546, 422] on icon "button" at bounding box center [543, 417] width 16 height 16
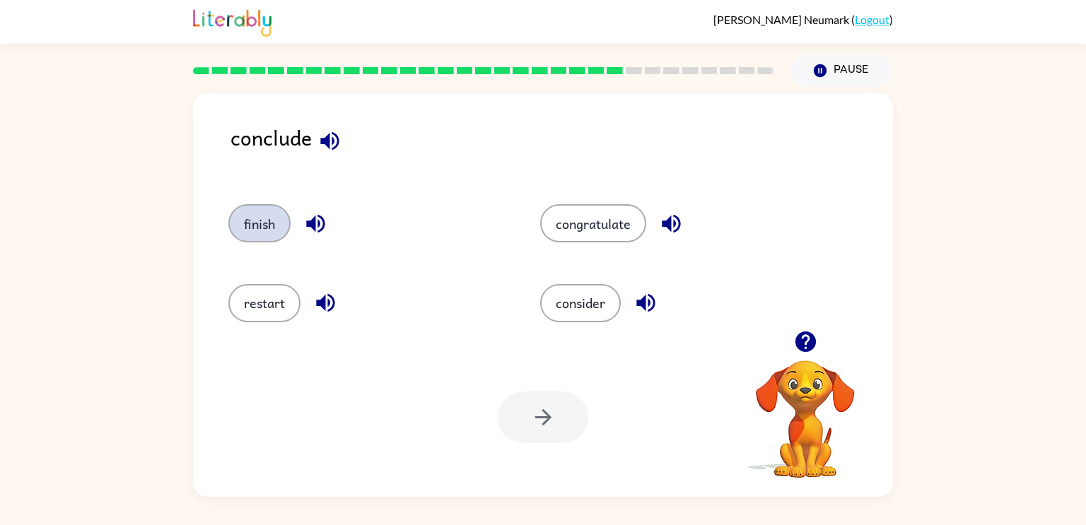
click at [272, 228] on button "finish" at bounding box center [259, 223] width 62 height 38
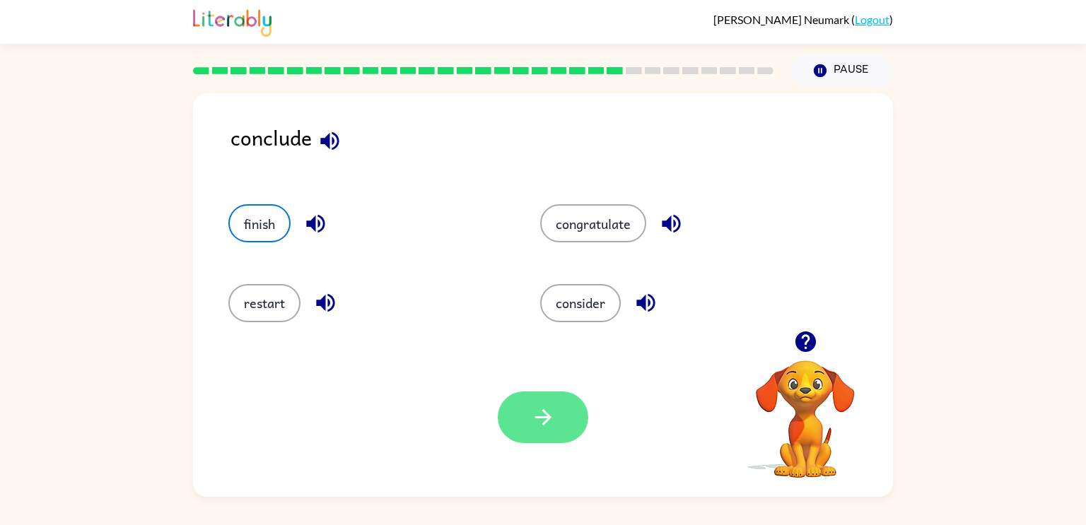
click at [526, 426] on button "button" at bounding box center [543, 418] width 91 height 52
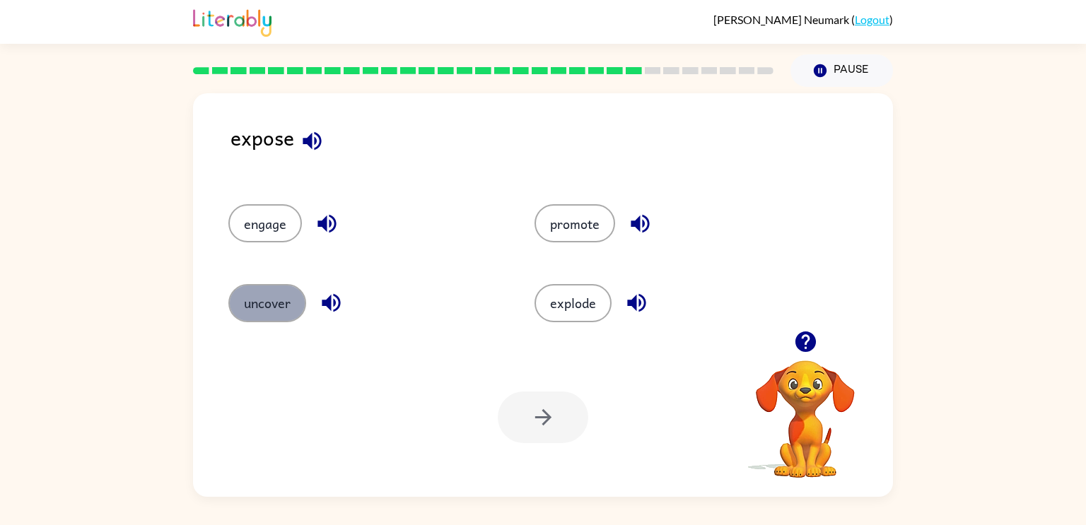
click at [275, 301] on button "uncover" at bounding box center [267, 303] width 78 height 38
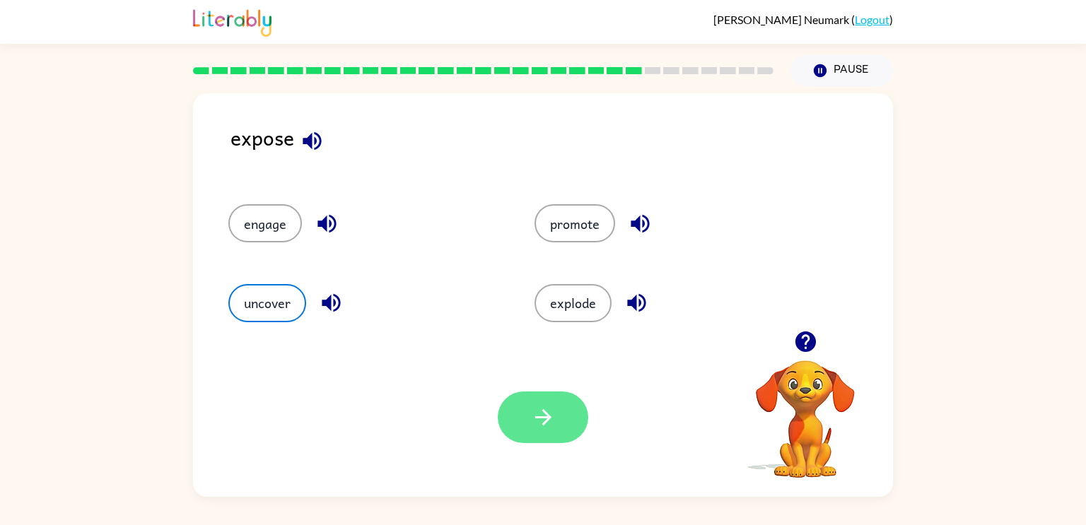
click at [560, 405] on button "button" at bounding box center [543, 418] width 91 height 52
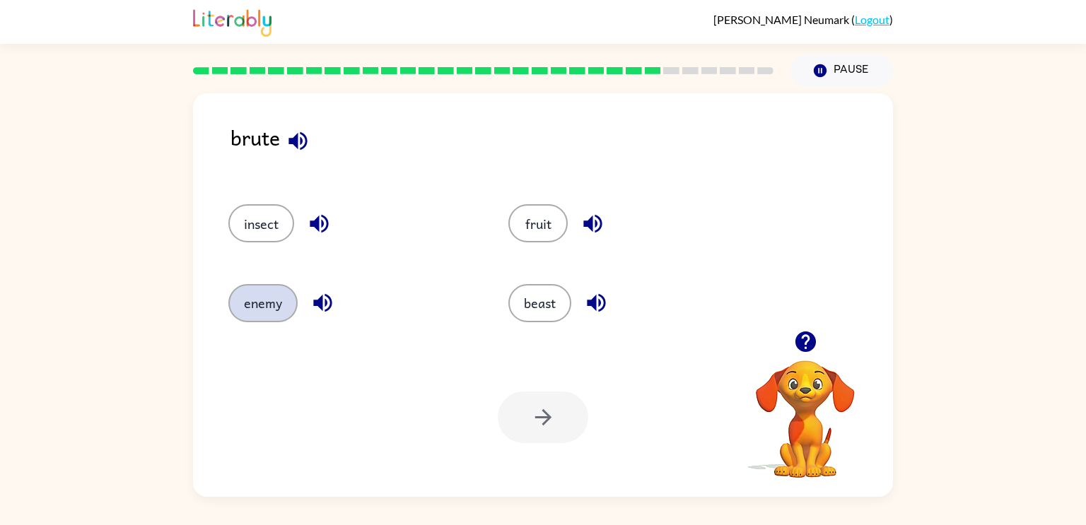
click at [247, 300] on button "enemy" at bounding box center [262, 303] width 69 height 38
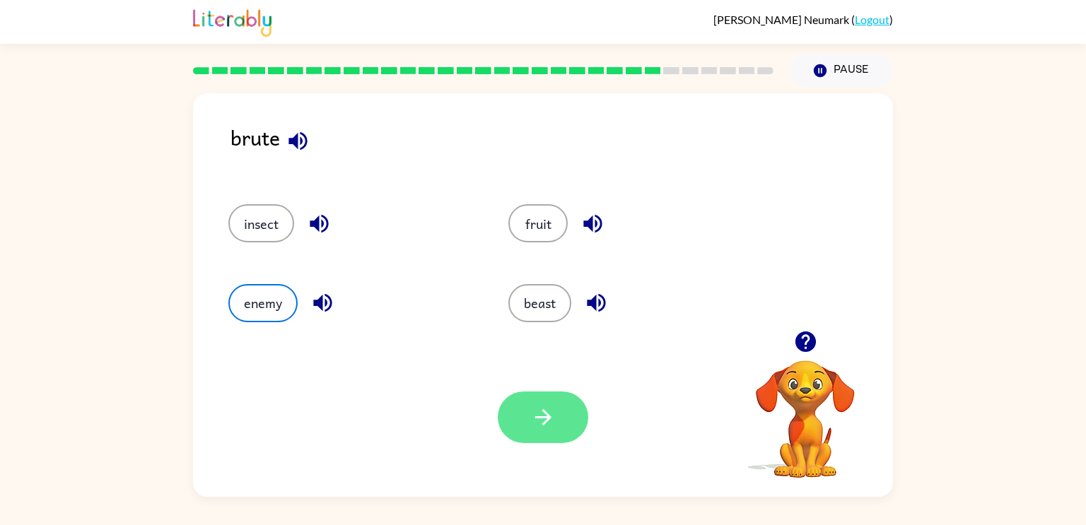
click at [558, 412] on button "button" at bounding box center [543, 418] width 91 height 52
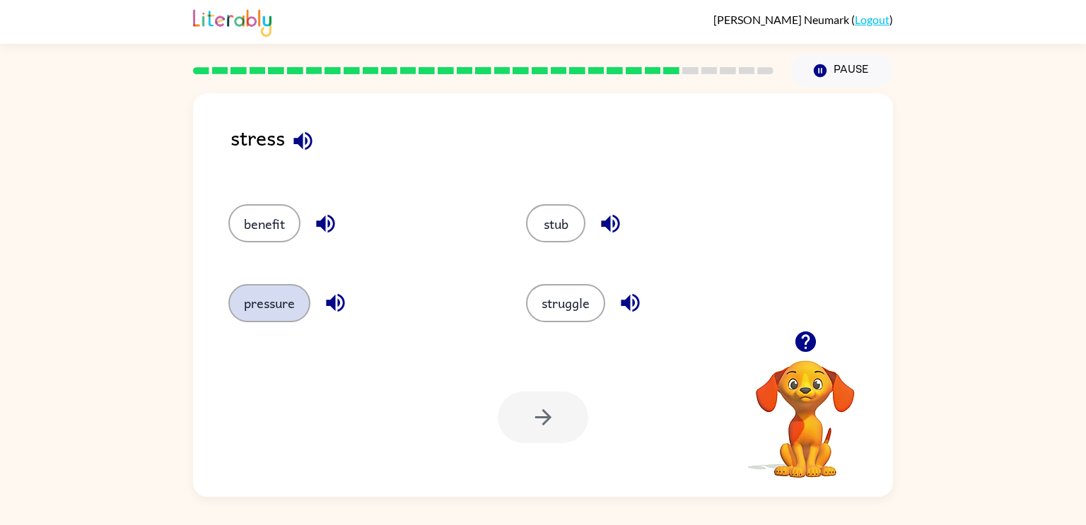
click at [269, 314] on button "pressure" at bounding box center [269, 303] width 82 height 38
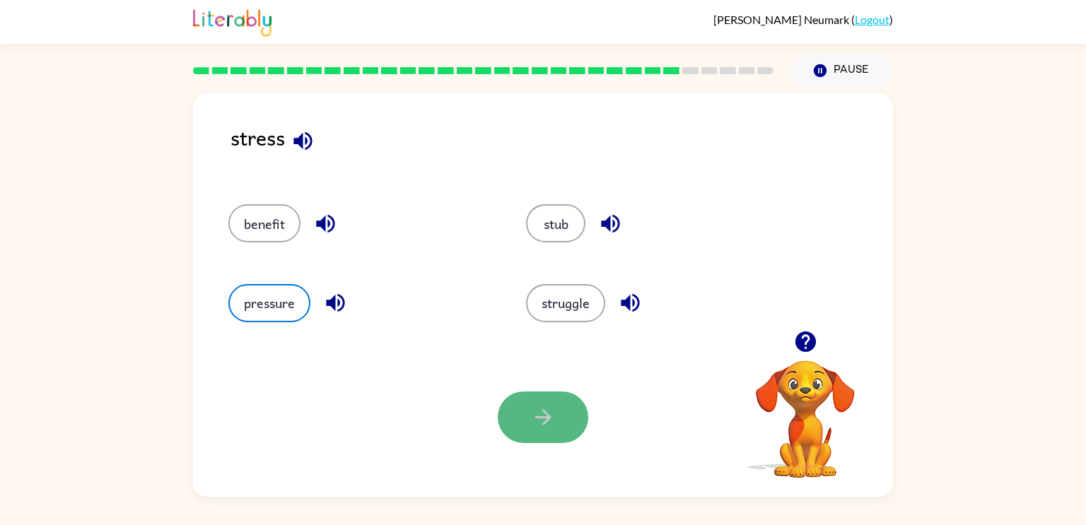
click at [552, 414] on icon "button" at bounding box center [543, 417] width 25 height 25
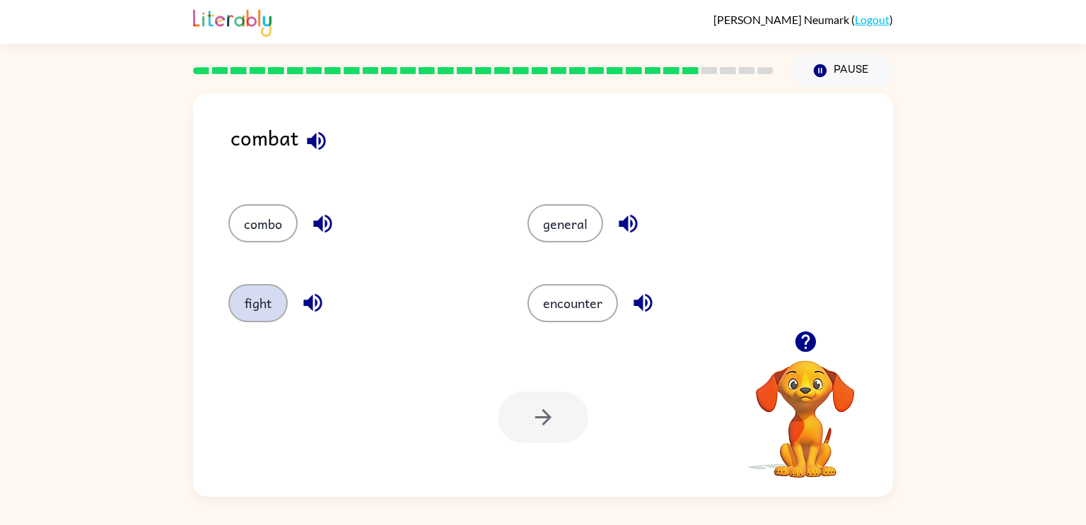
click at [276, 297] on button "fight" at bounding box center [257, 303] width 59 height 38
click at [518, 407] on button "button" at bounding box center [543, 418] width 91 height 52
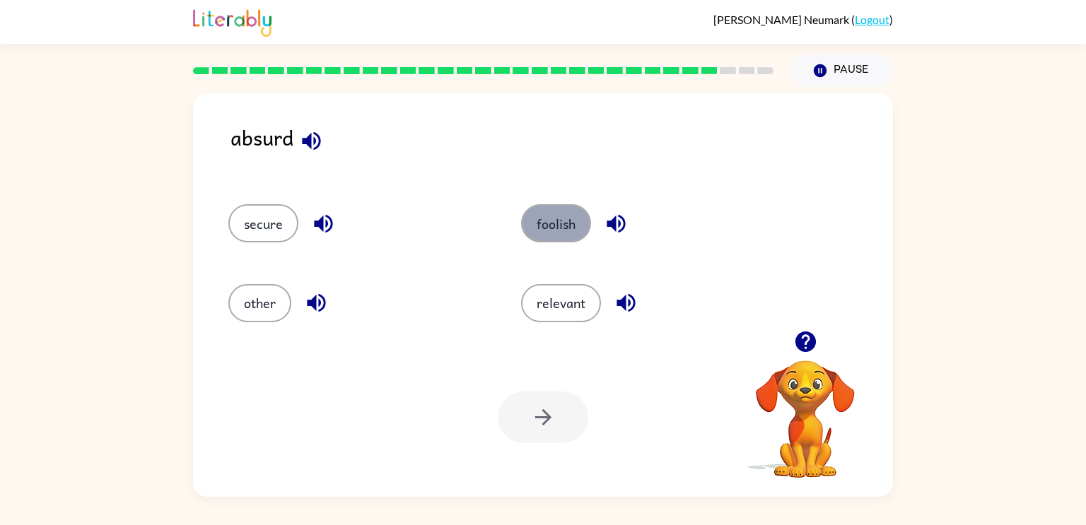
click at [546, 241] on button "foolish" at bounding box center [556, 223] width 70 height 38
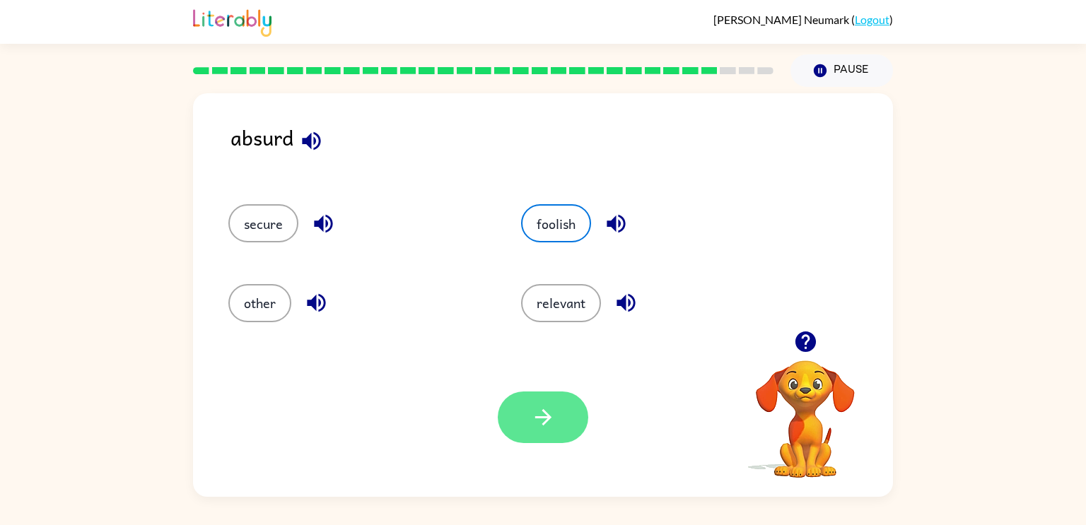
click at [544, 426] on icon "button" at bounding box center [543, 417] width 25 height 25
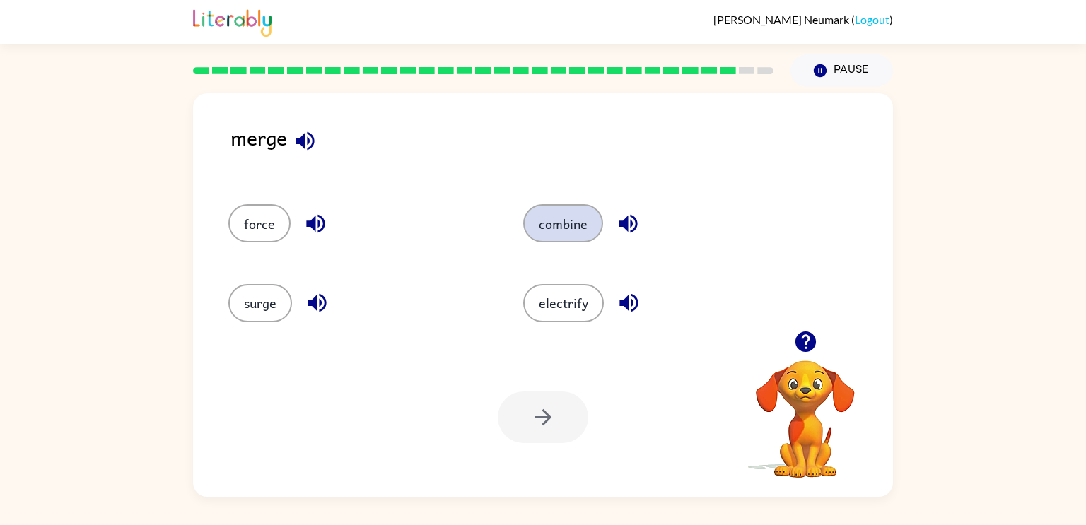
click at [582, 228] on button "combine" at bounding box center [563, 223] width 80 height 38
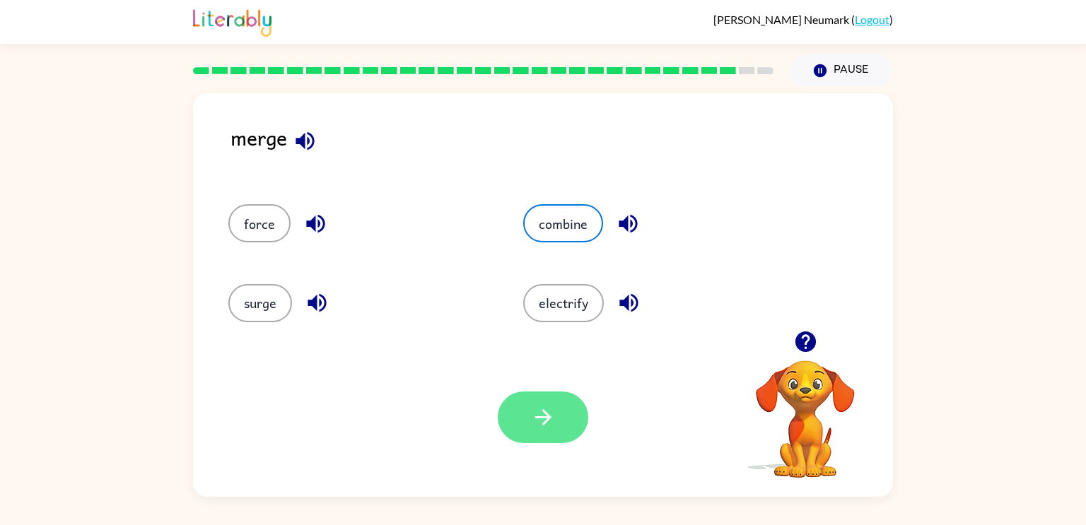
click at [560, 438] on button "button" at bounding box center [543, 418] width 91 height 52
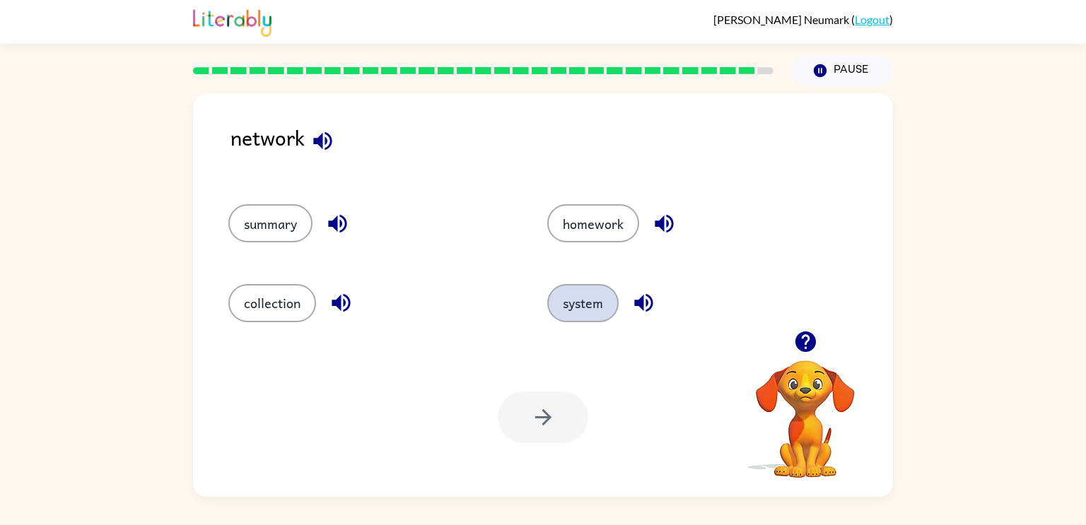
click at [578, 305] on button "system" at bounding box center [582, 303] width 71 height 38
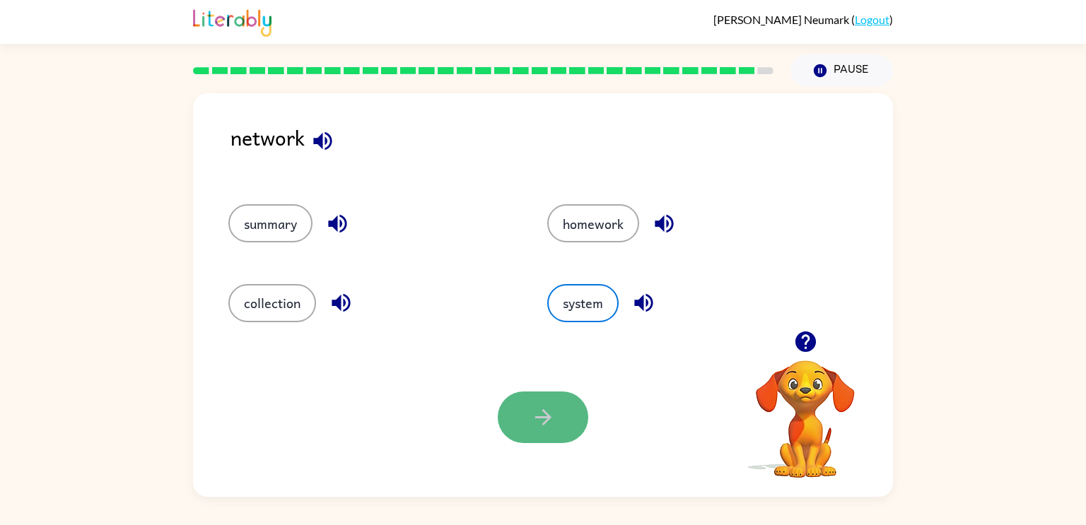
click at [529, 419] on button "button" at bounding box center [543, 418] width 91 height 52
